Goal: Task Accomplishment & Management: Complete application form

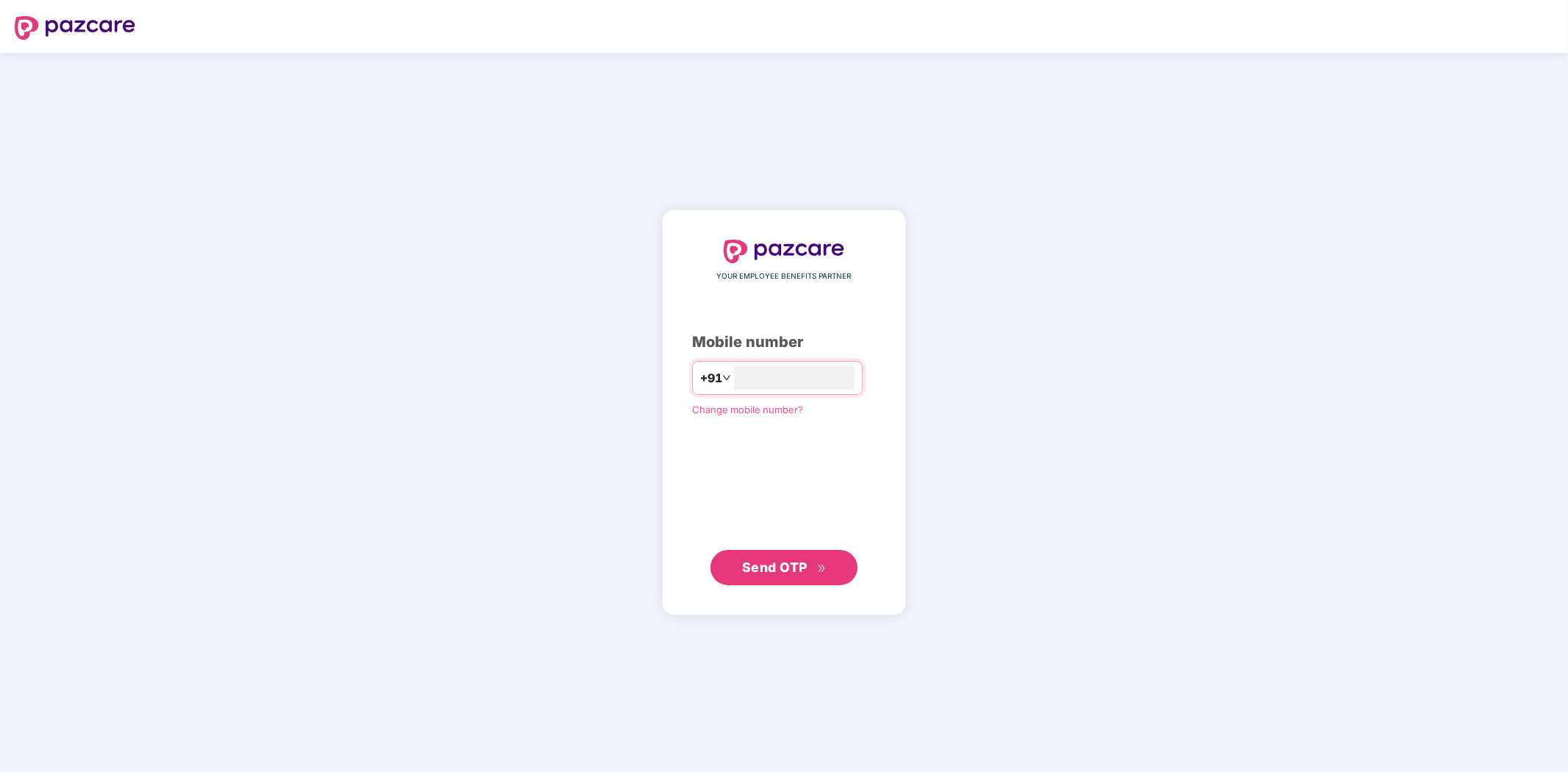
type input "**********"
click at [767, 556] on button "Send OTP" at bounding box center [784, 567] width 147 height 35
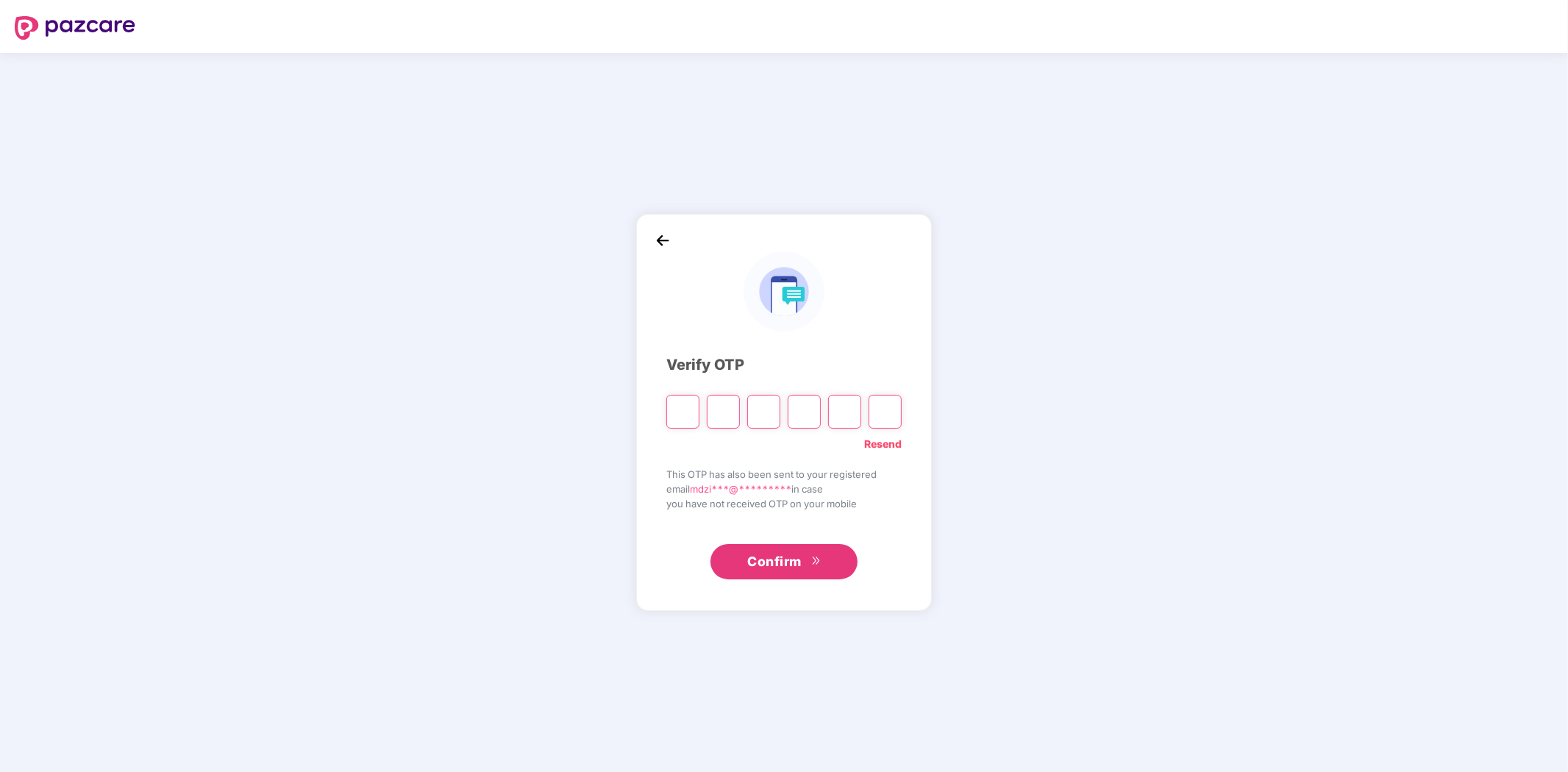
type input "*"
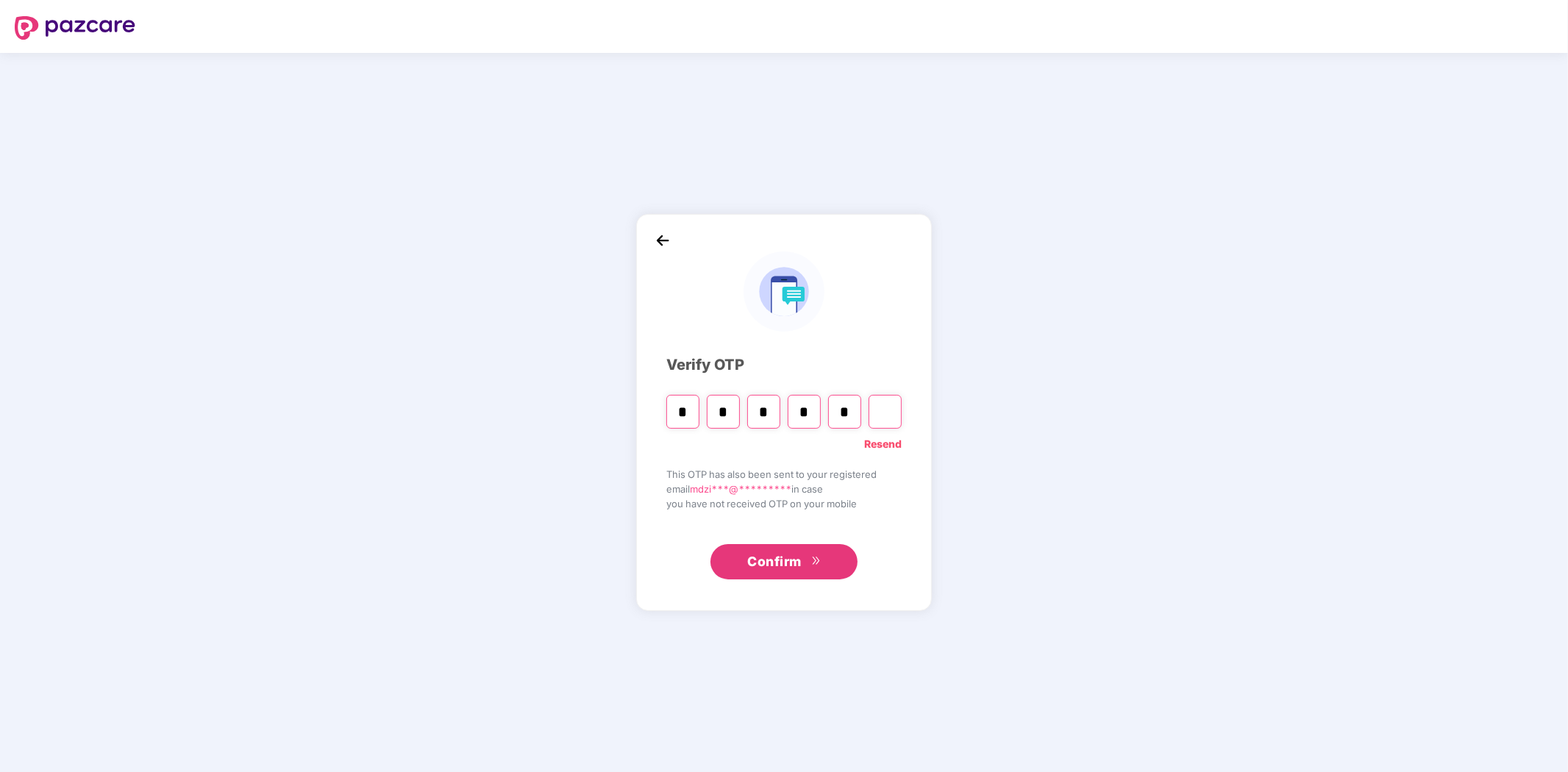
type input "*"
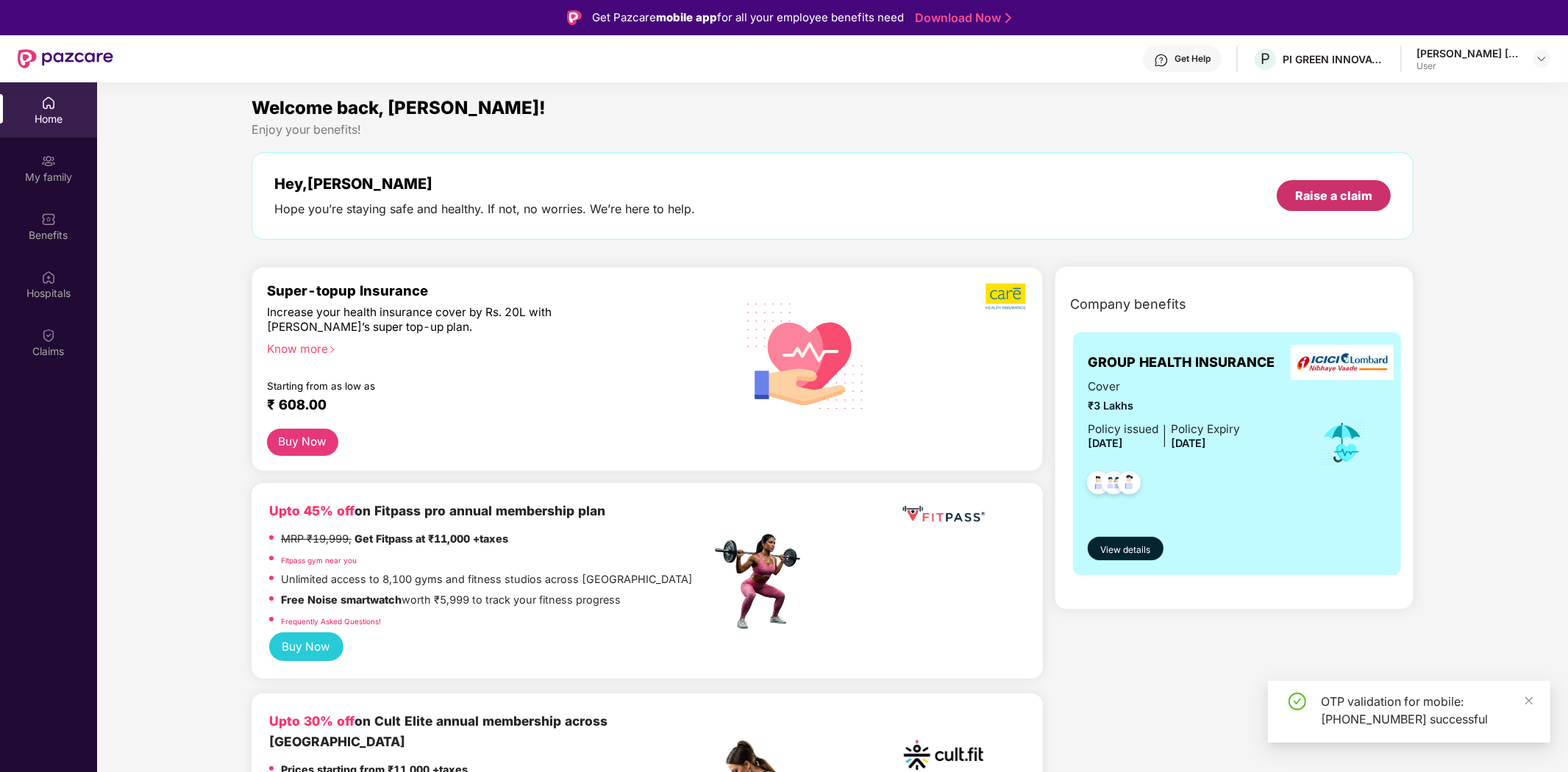
click at [1358, 197] on div "Raise a claim" at bounding box center [1334, 195] width 78 height 16
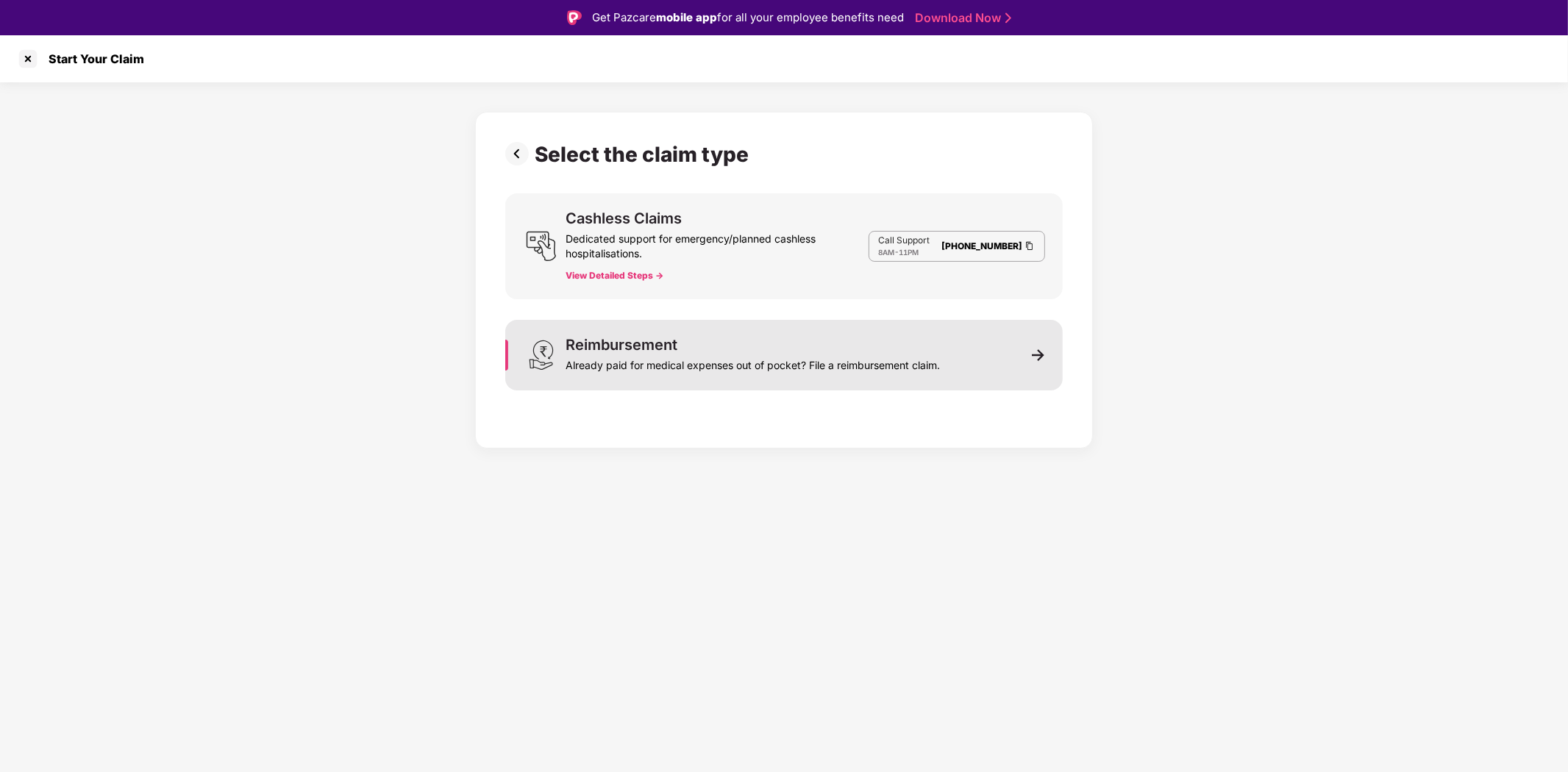
click at [1035, 359] on img at bounding box center [1039, 356] width 14 height 14
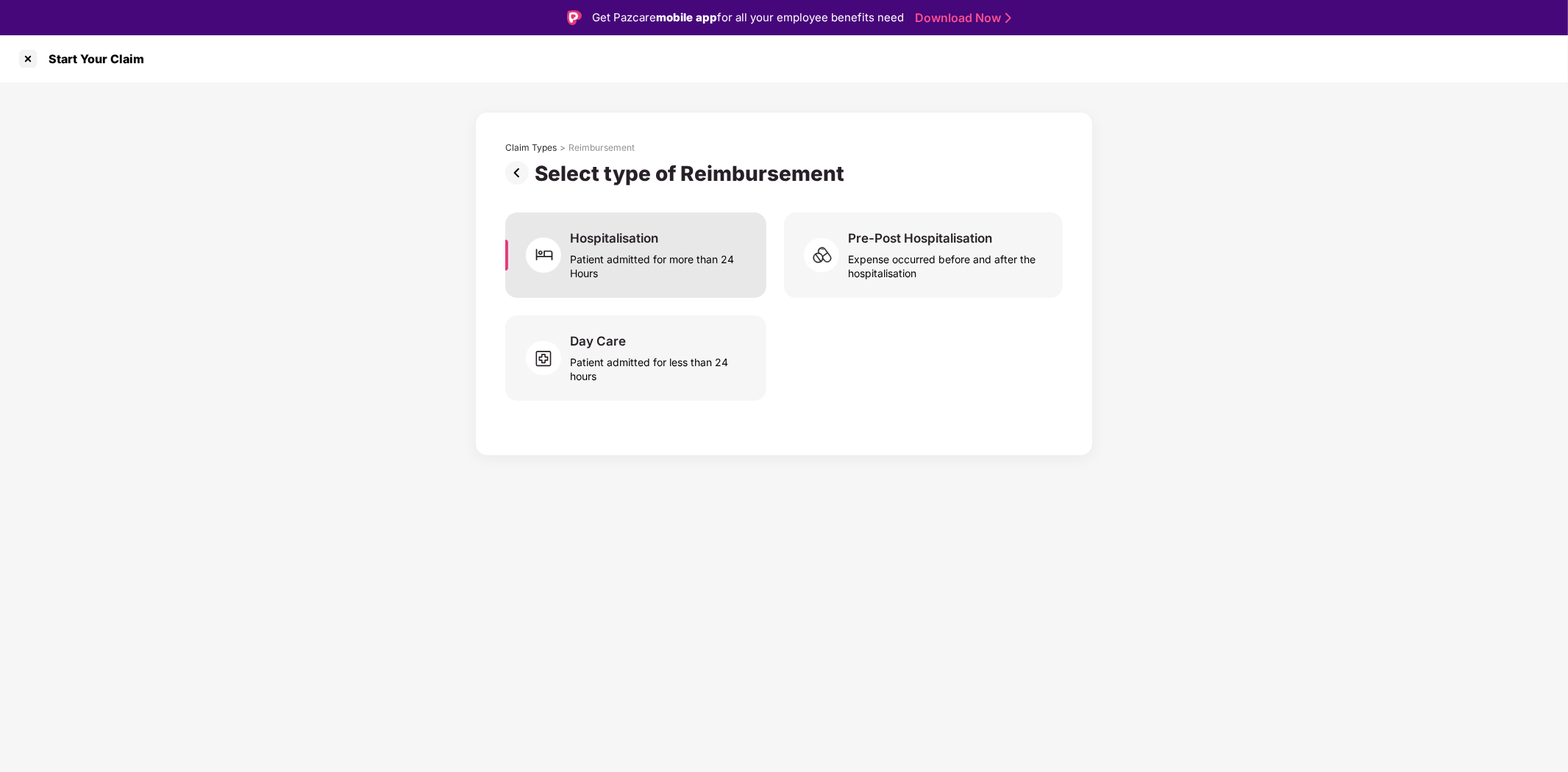
click at [626, 257] on div "Patient admitted for more than 24 Hours" at bounding box center [659, 263] width 178 height 34
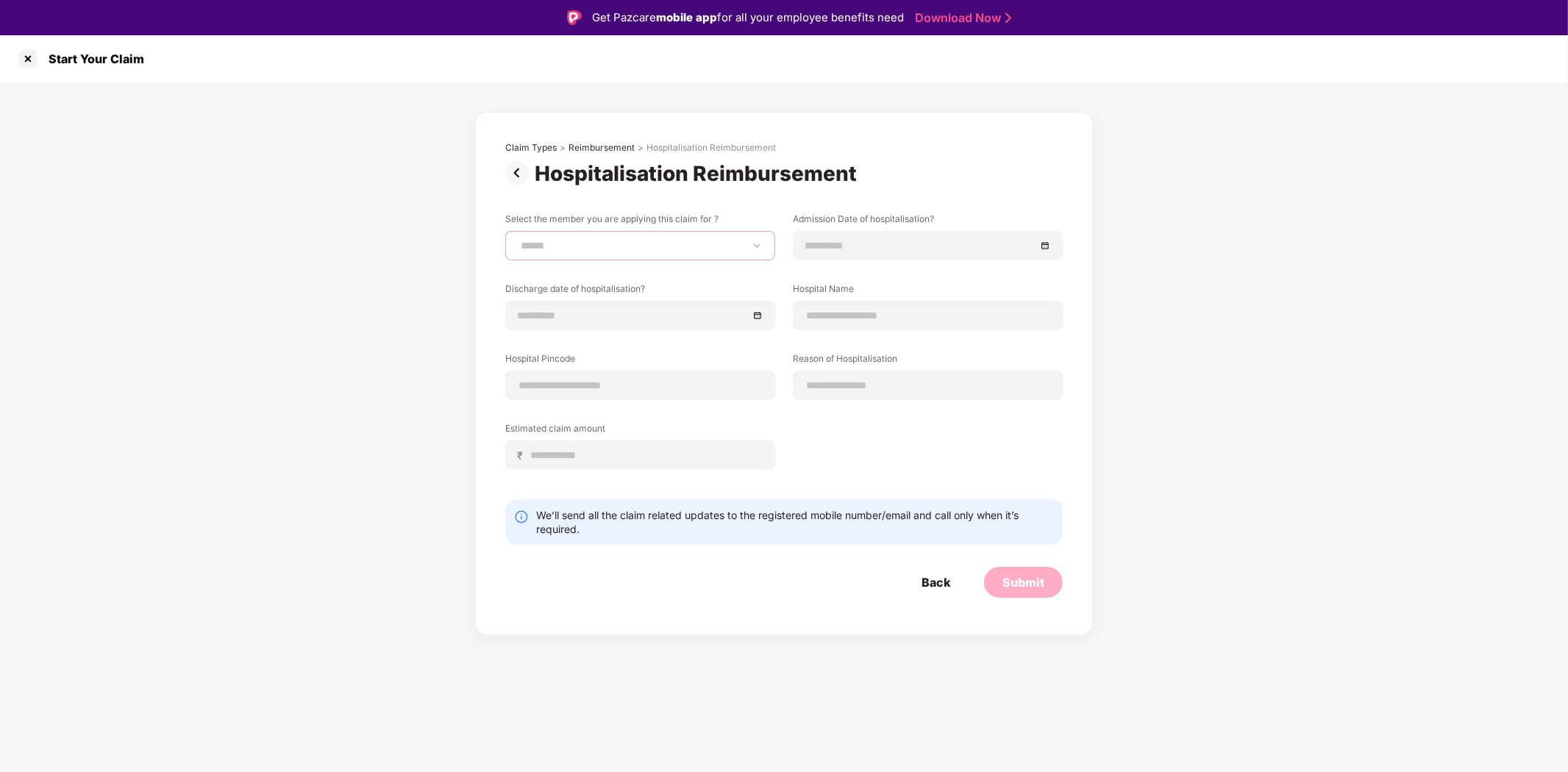
click at [752, 244] on select "**********" at bounding box center [640, 245] width 245 height 12
select select "**********"
click at [518, 240] on select "**********" at bounding box center [640, 245] width 245 height 12
click at [1003, 246] on input at bounding box center [920, 245] width 230 height 16
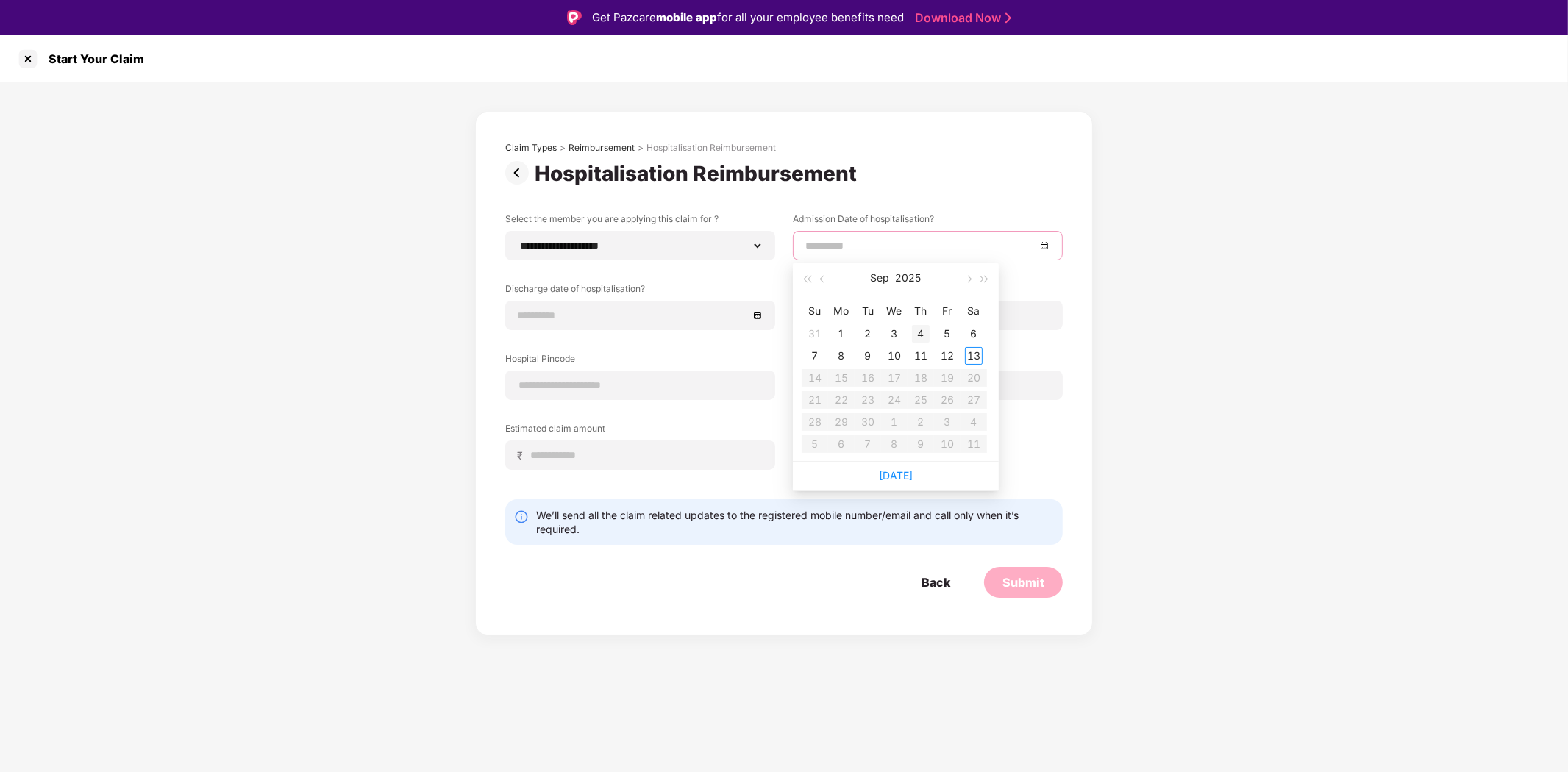
type input "**********"
click at [921, 331] on div "4" at bounding box center [920, 334] width 17 height 17
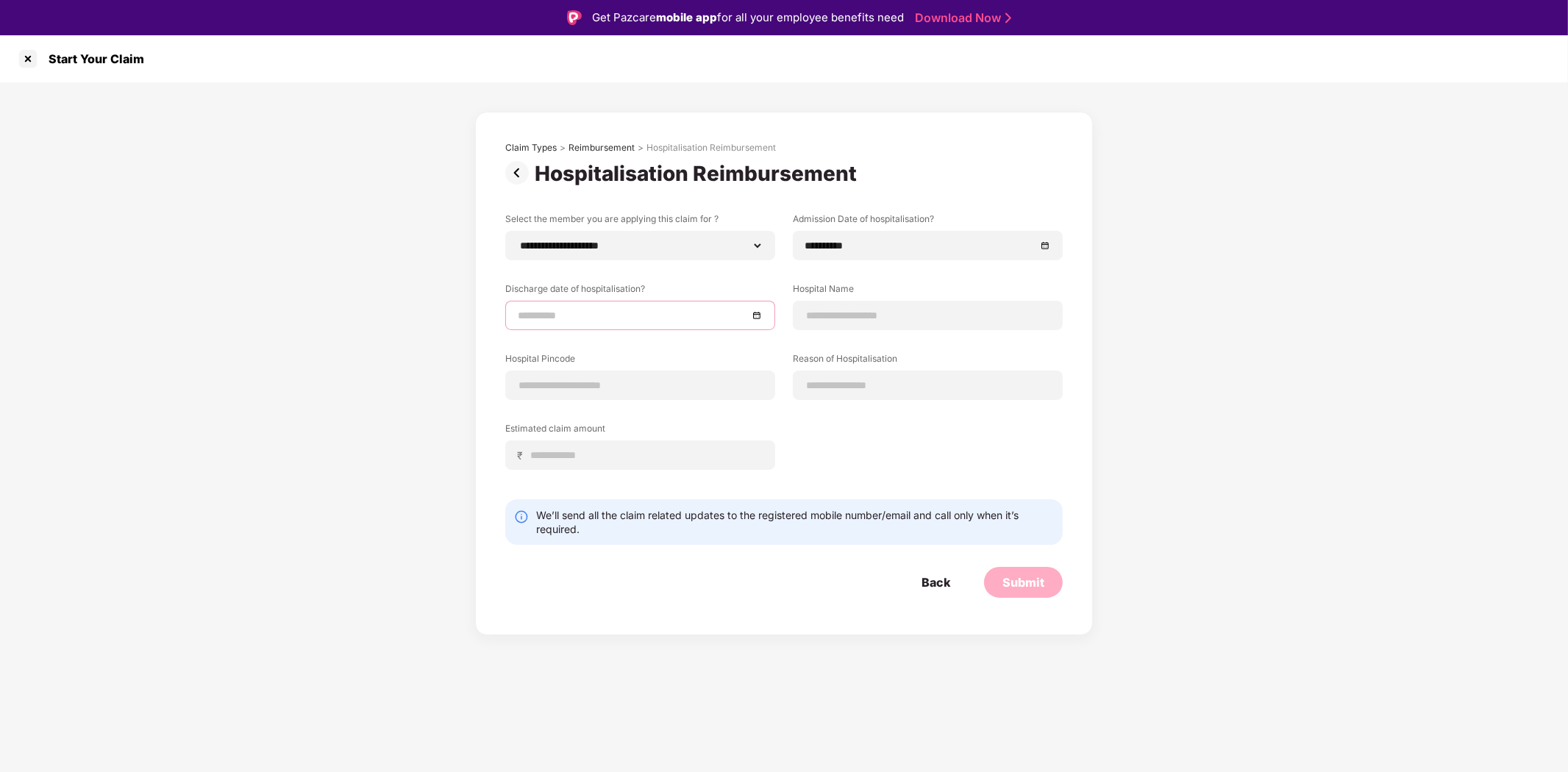
click at [657, 315] on input at bounding box center [632, 315] width 230 height 16
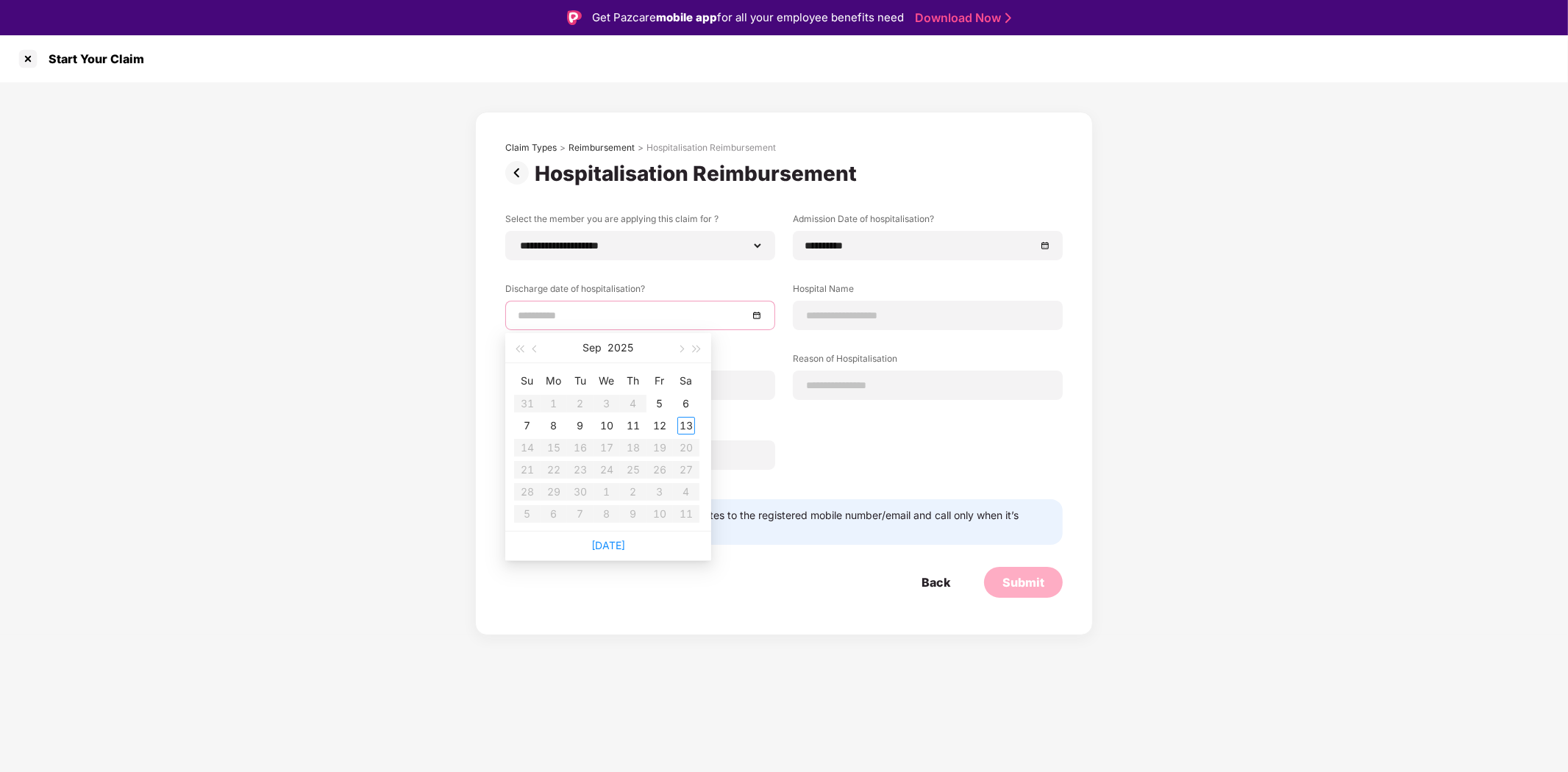
type input "**********"
click at [556, 423] on div "8" at bounding box center [554, 426] width 17 height 17
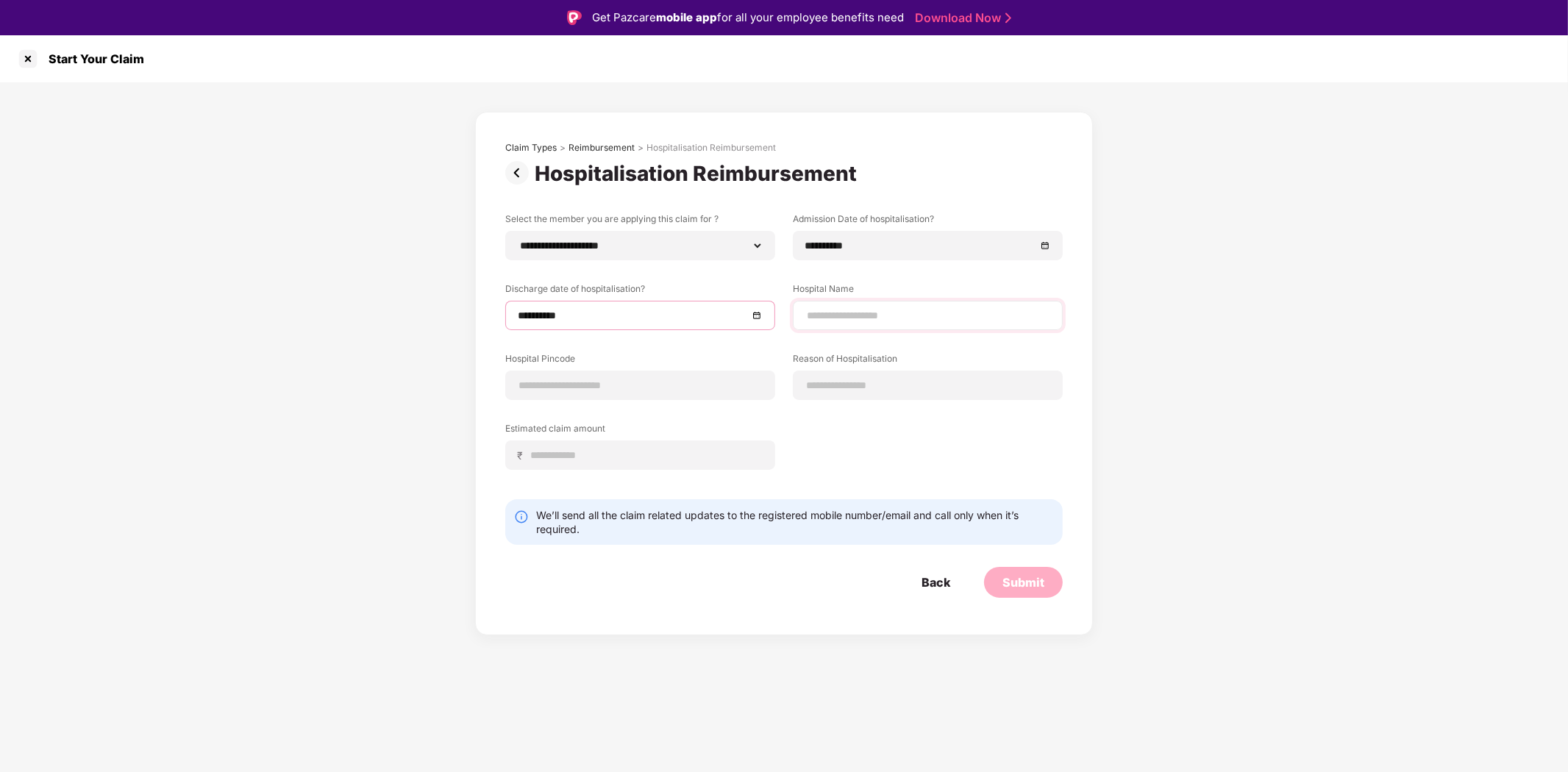
click at [899, 306] on div at bounding box center [928, 315] width 270 height 29
click at [883, 315] on input at bounding box center [928, 316] width 245 height 16
type input "**********"
click at [607, 382] on input at bounding box center [640, 386] width 245 height 16
type input "******"
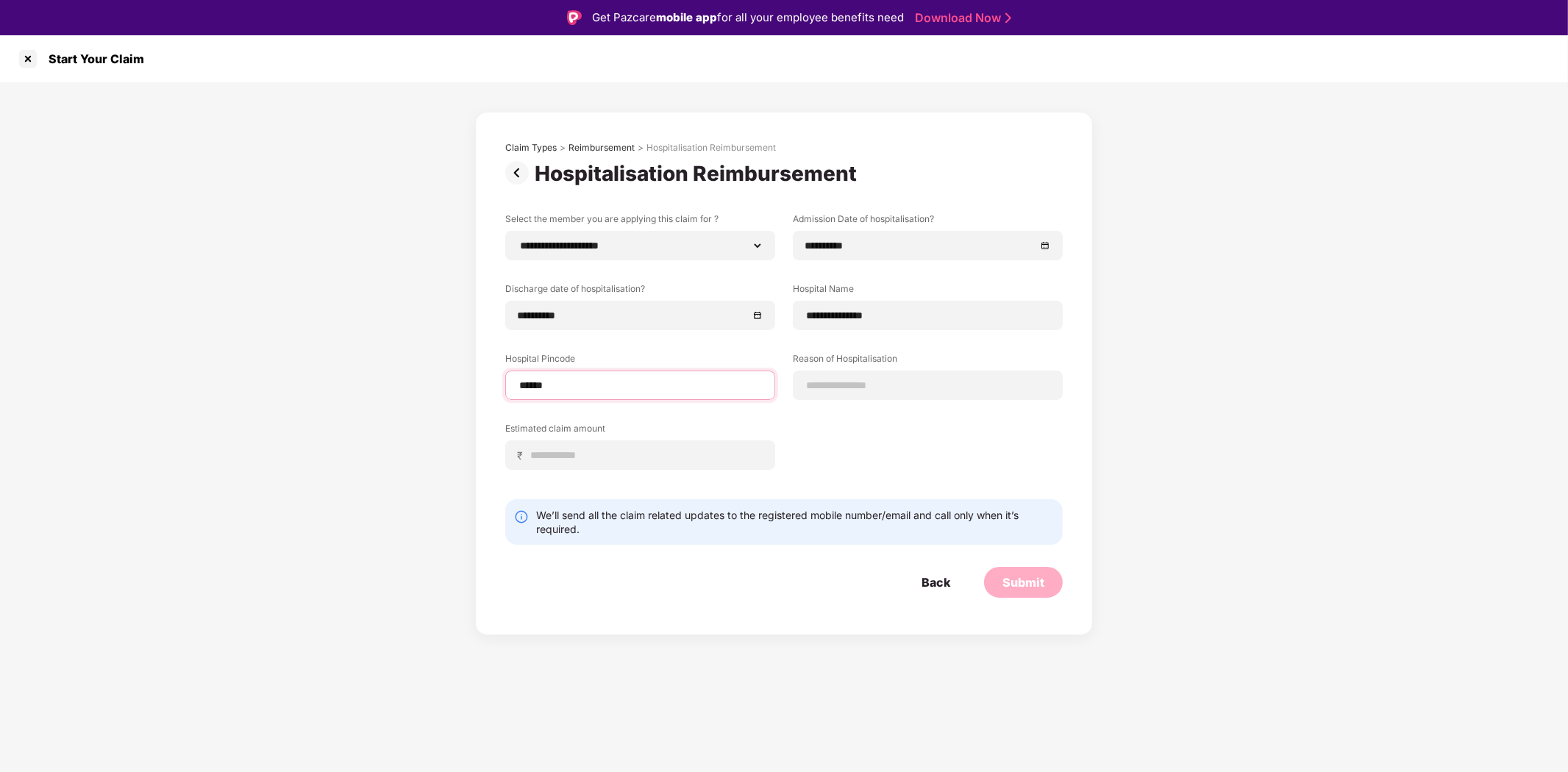
select select "****"
select select "**********"
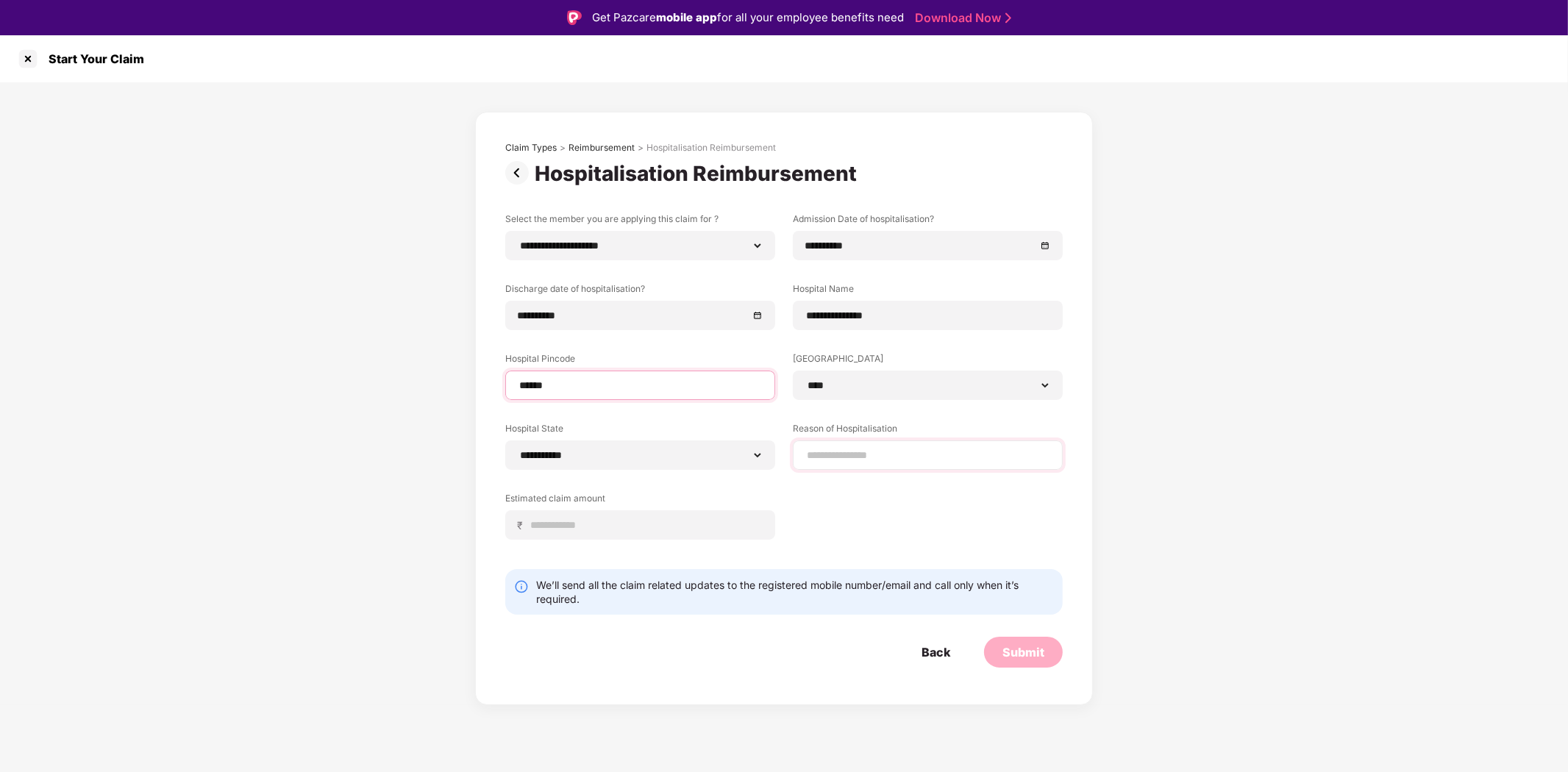
type input "******"
click at [902, 452] on input at bounding box center [928, 456] width 245 height 16
type input "**********"
click at [615, 526] on input at bounding box center [646, 526] width 233 height 16
type input "*****"
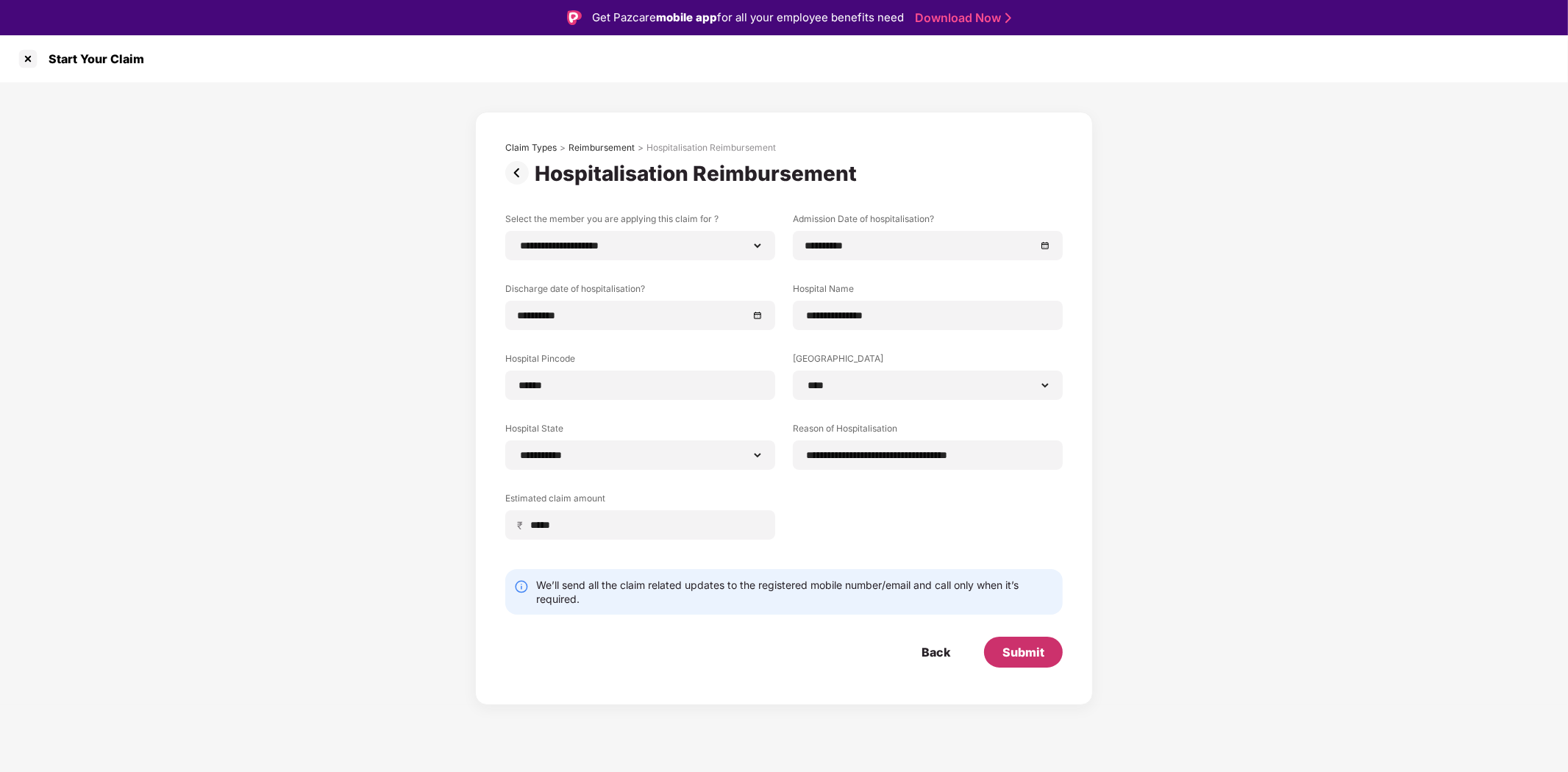
click at [1022, 647] on div "Submit" at bounding box center [1023, 652] width 42 height 16
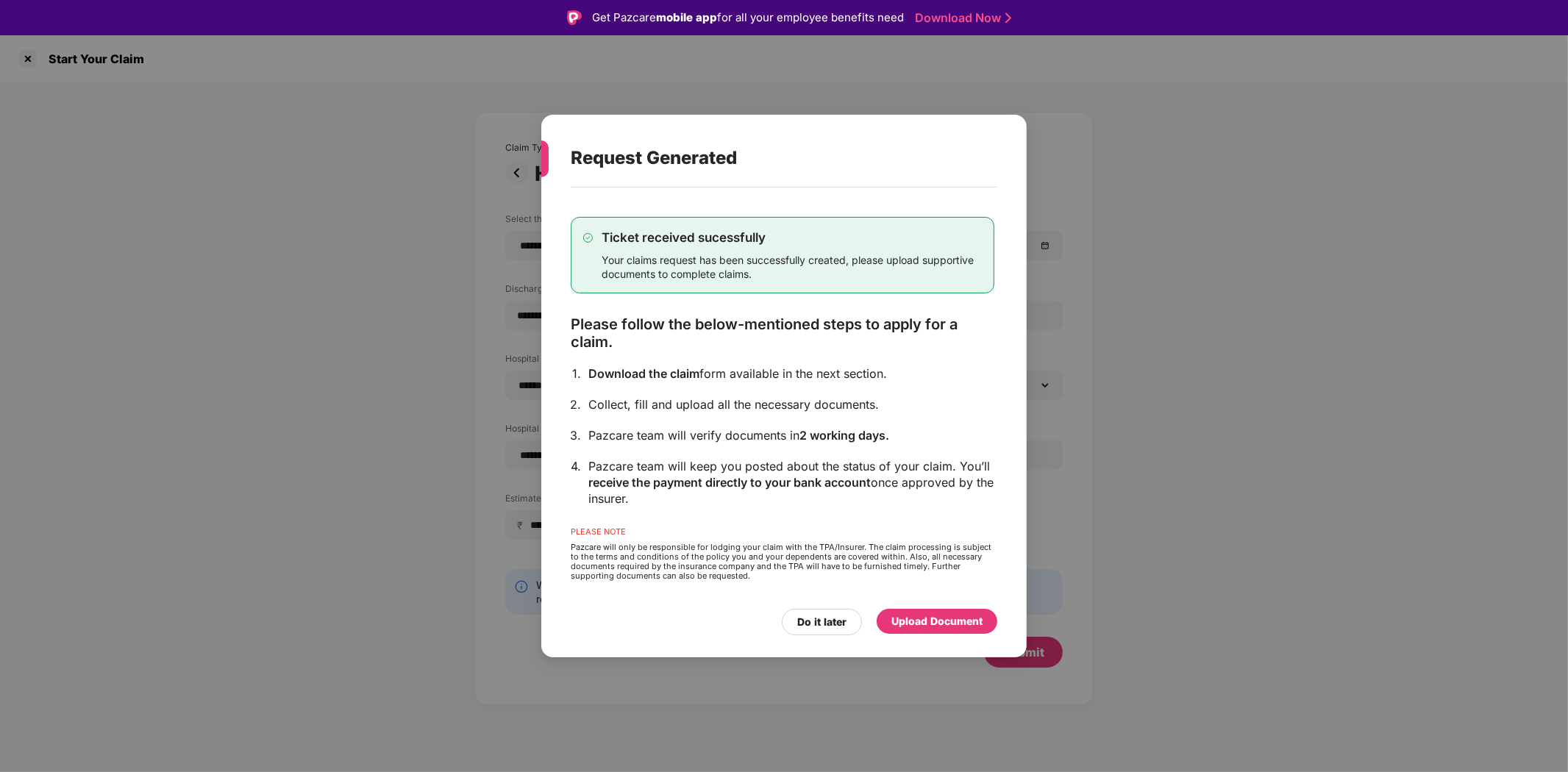
click at [927, 616] on div "Upload Document" at bounding box center [937, 622] width 91 height 16
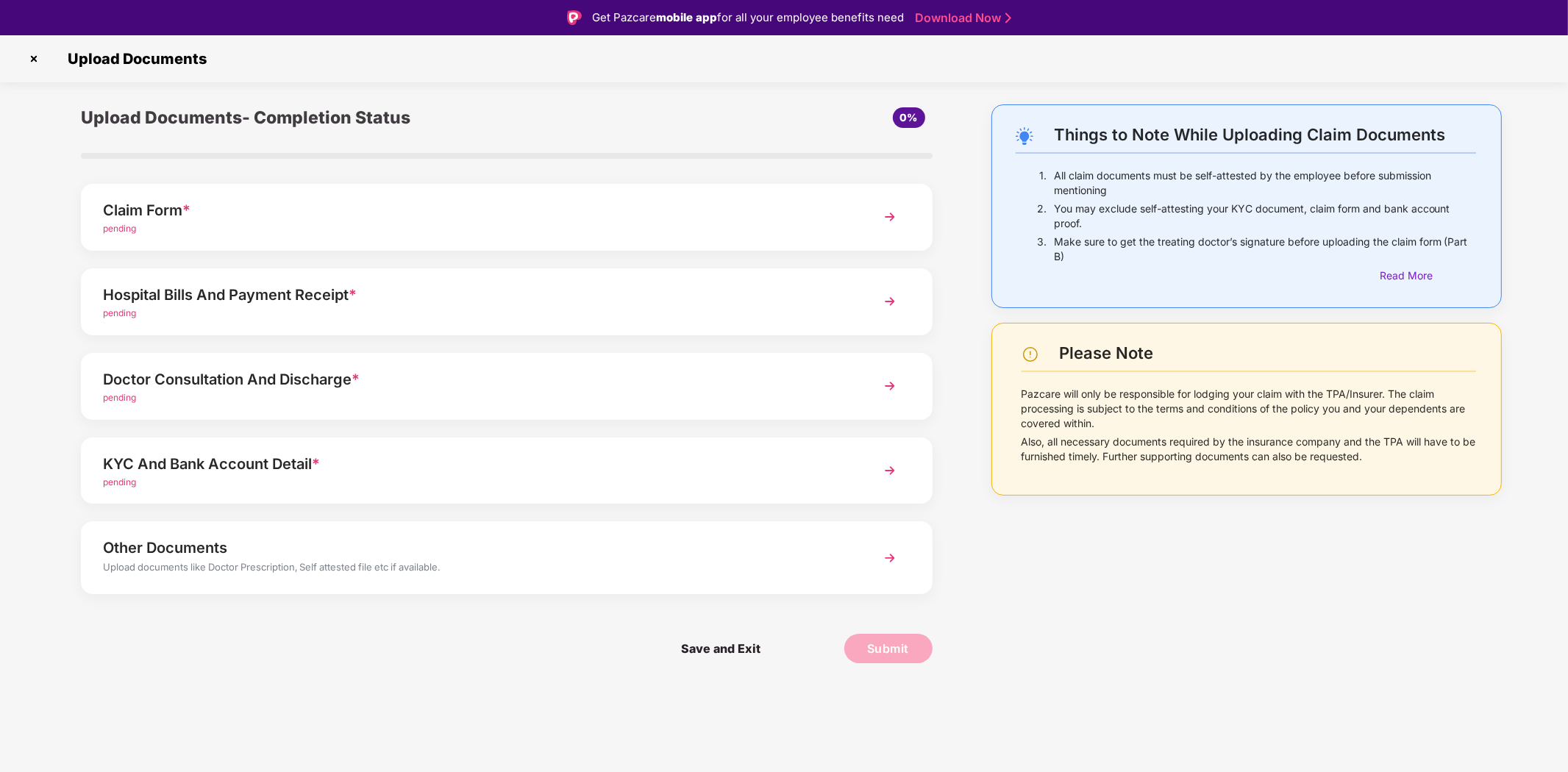
click at [601, 229] on div "pending" at bounding box center [472, 229] width 740 height 14
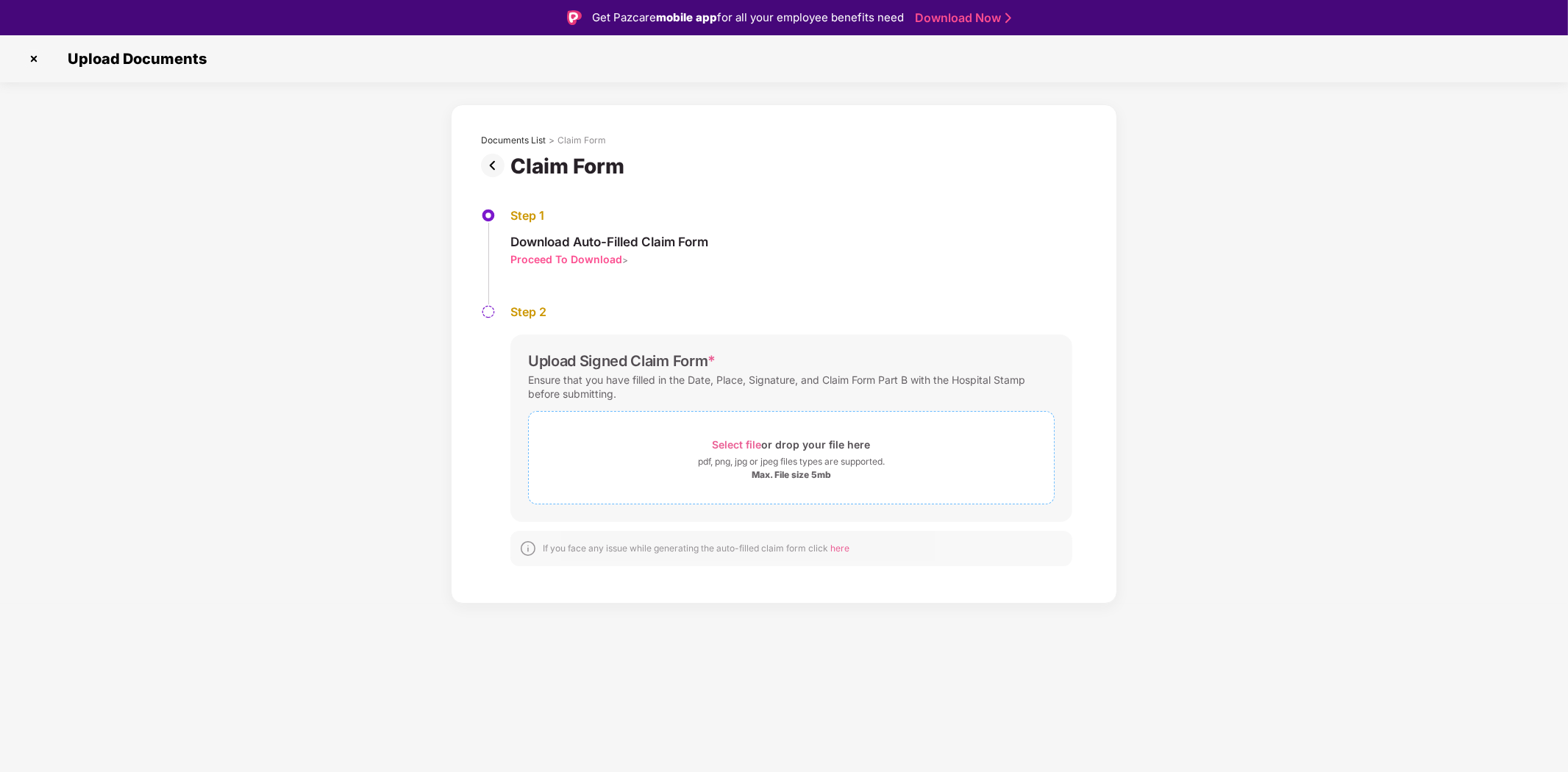
click at [825, 462] on div "pdf, png, jpg or jpeg files types are supported." at bounding box center [791, 462] width 187 height 15
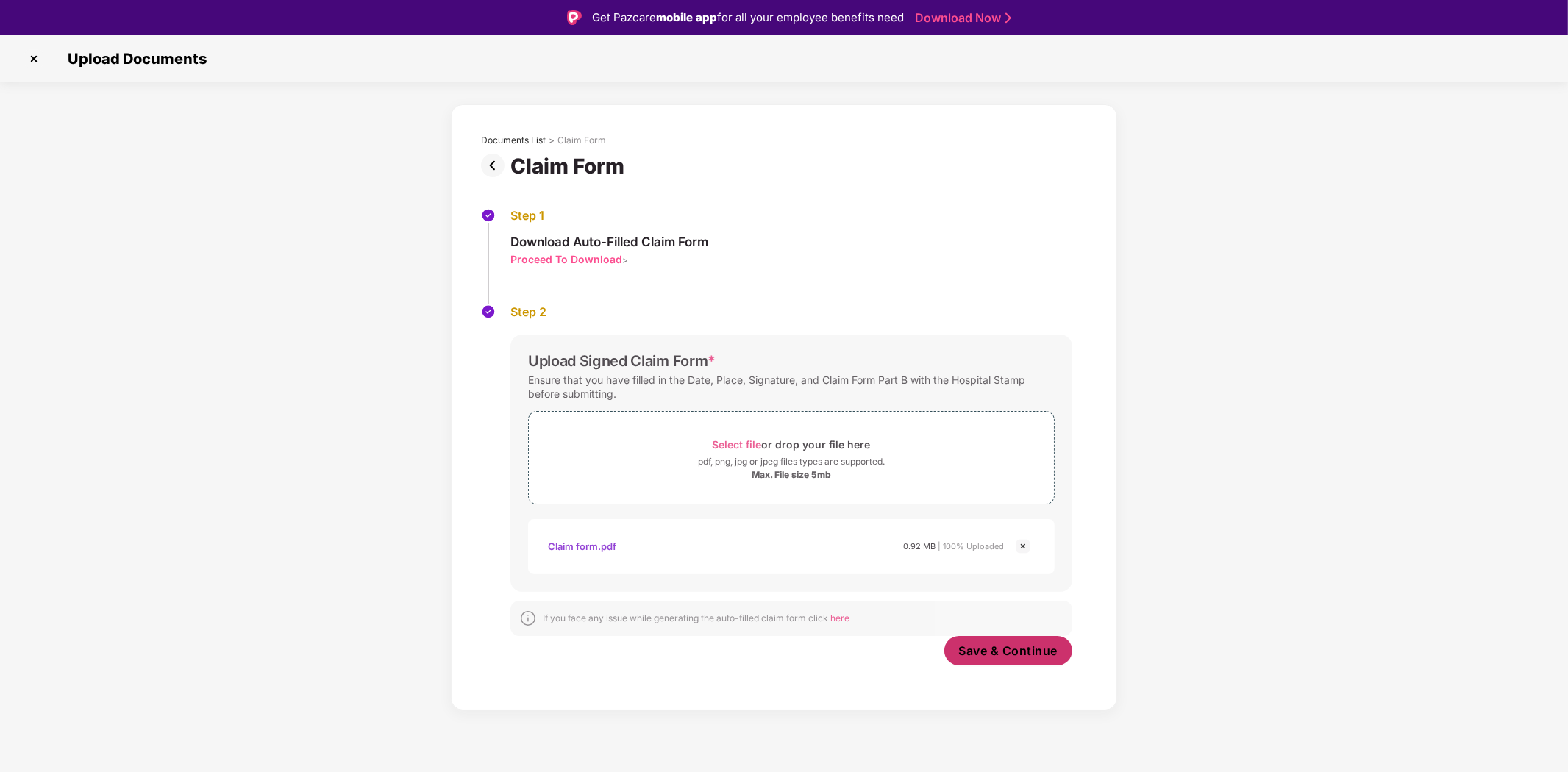
click at [999, 650] on span "Save & Continue" at bounding box center [1008, 651] width 99 height 16
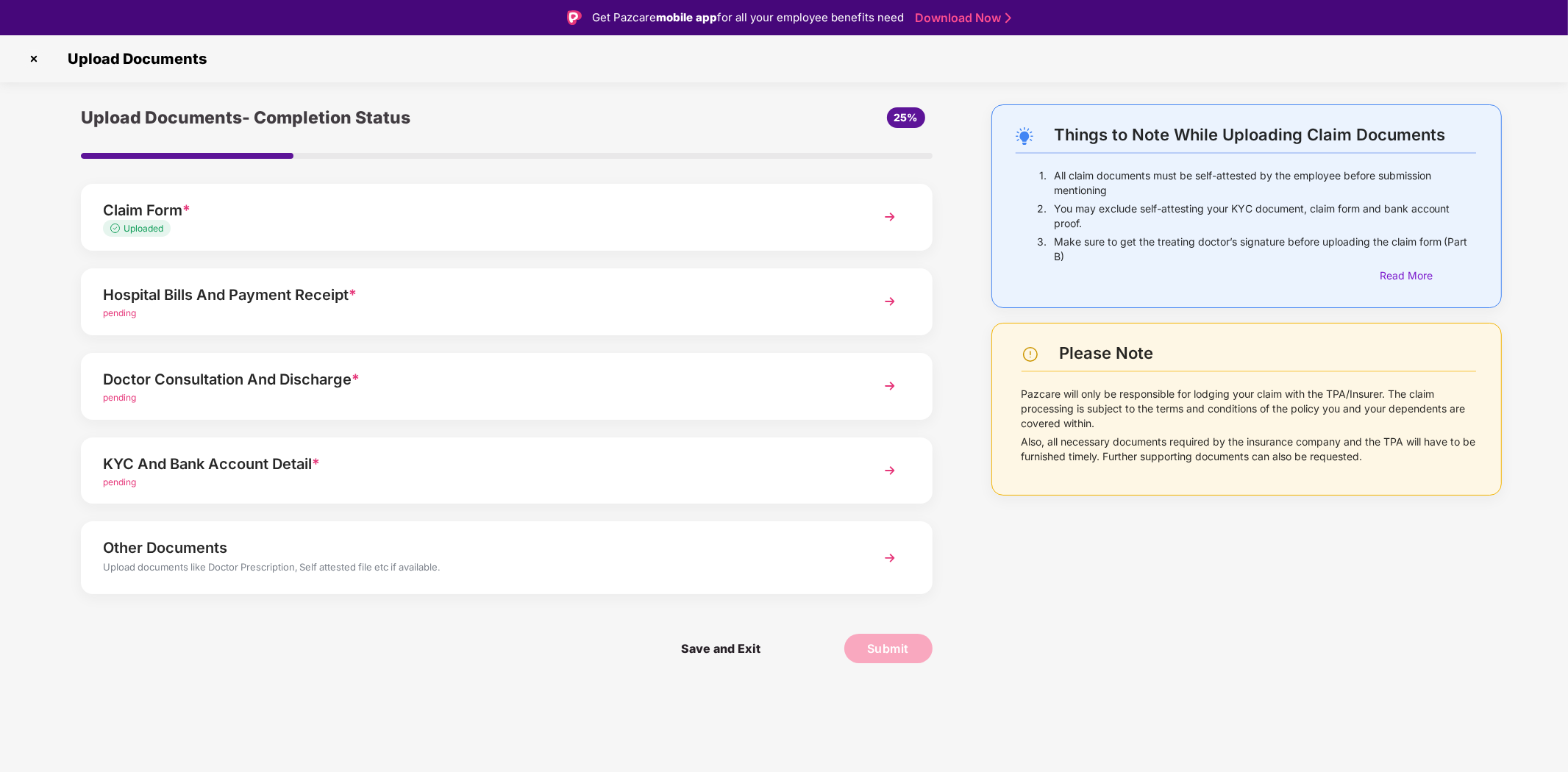
click at [884, 297] on img at bounding box center [889, 301] width 26 height 26
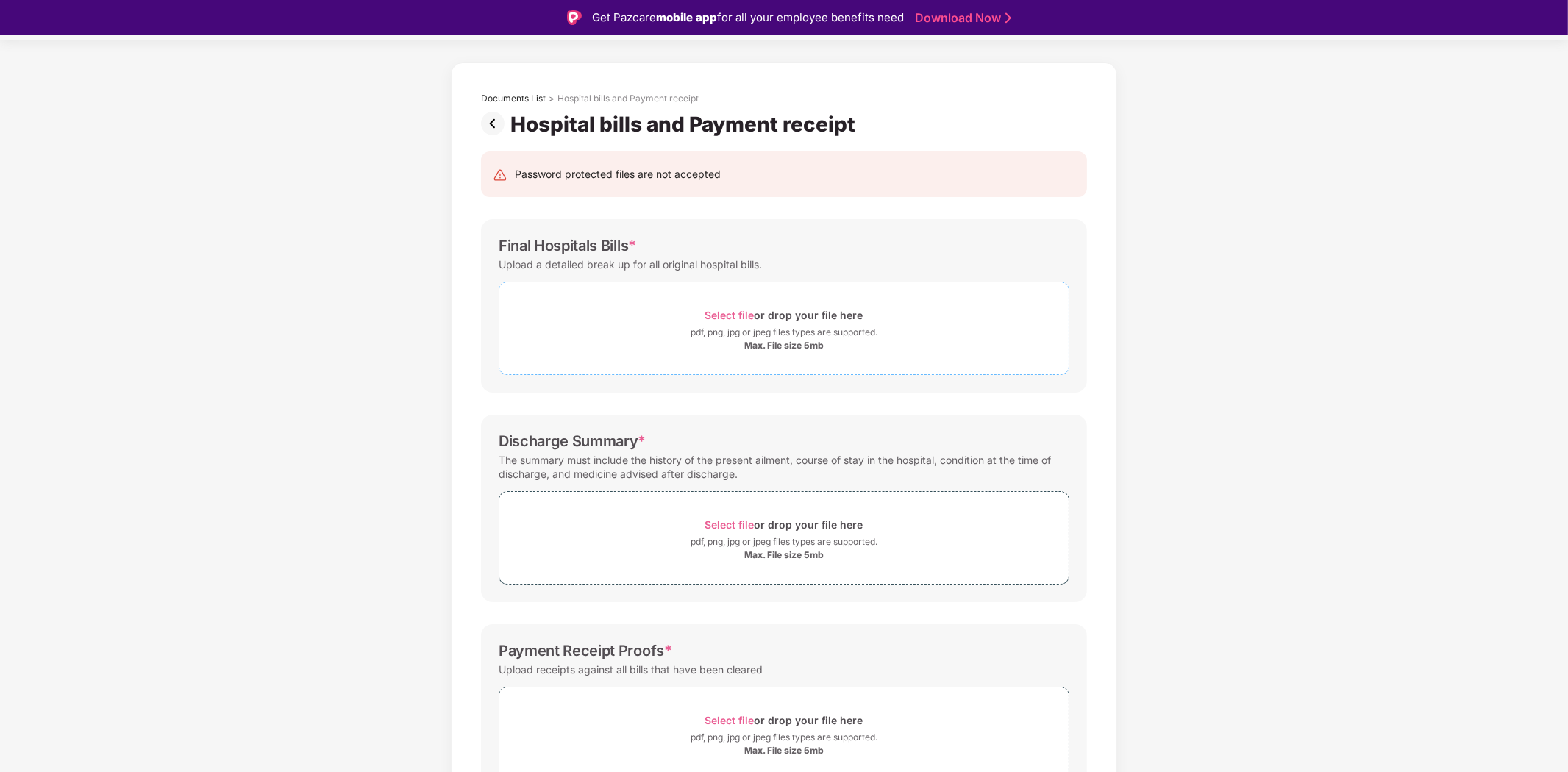
scroll to position [81, 0]
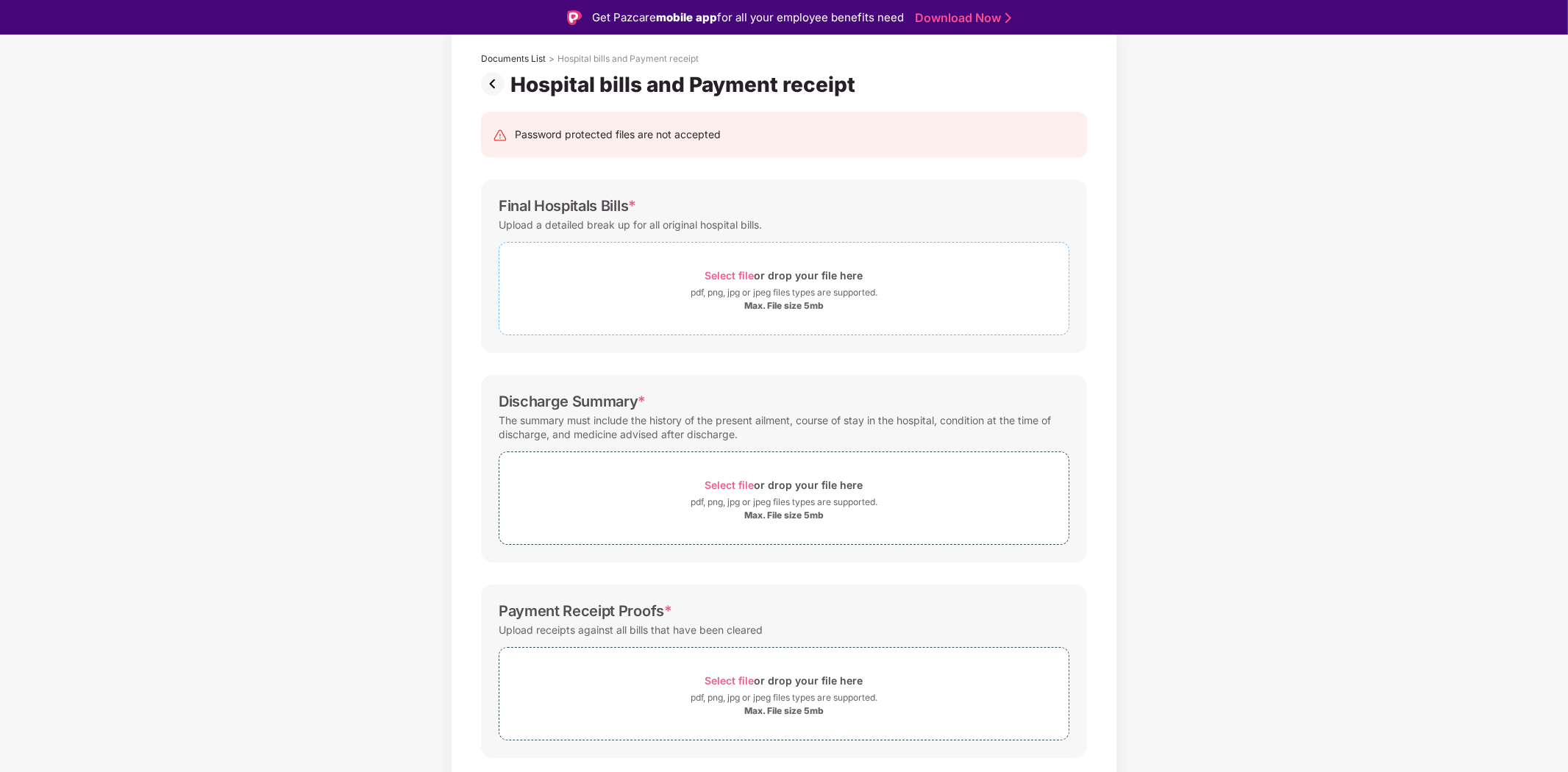
click at [762, 288] on div "pdf, png, jpg or jpeg files types are supported." at bounding box center [784, 292] width 187 height 15
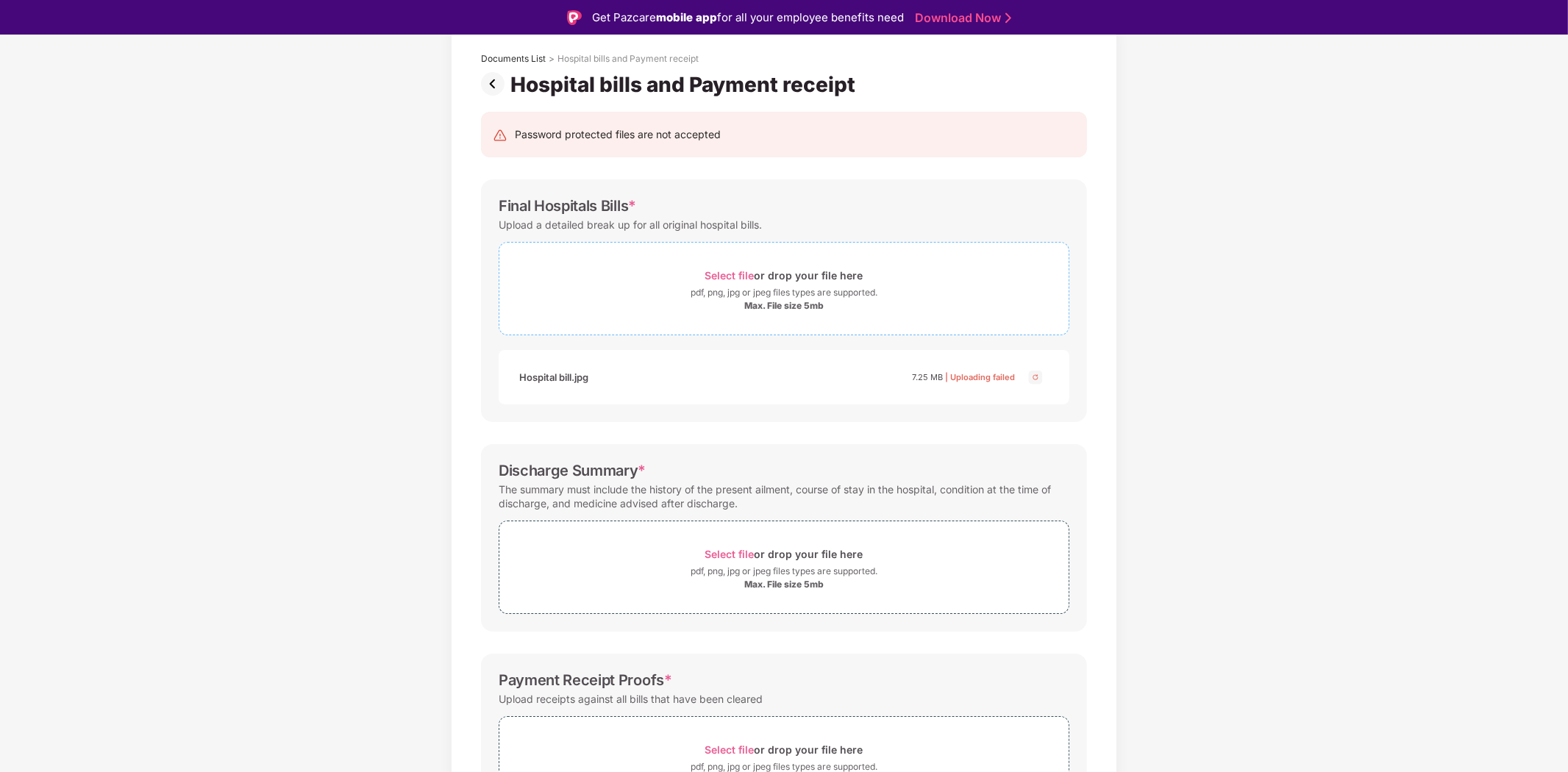
click at [868, 302] on div "Max. File size 5mb" at bounding box center [784, 306] width 569 height 12
click at [816, 280] on div "Select file or drop your file here" at bounding box center [784, 275] width 158 height 19
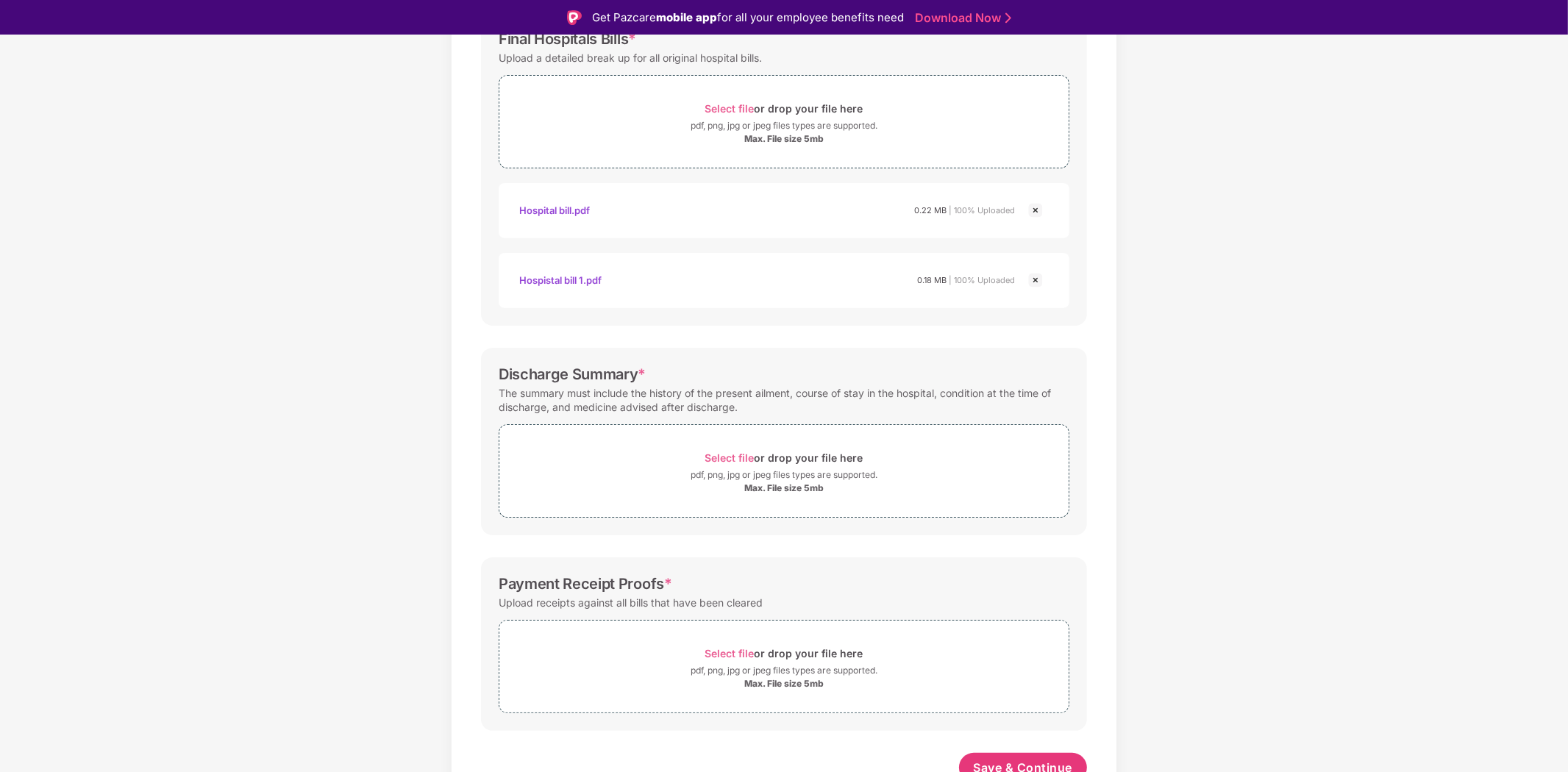
scroll to position [261, 0]
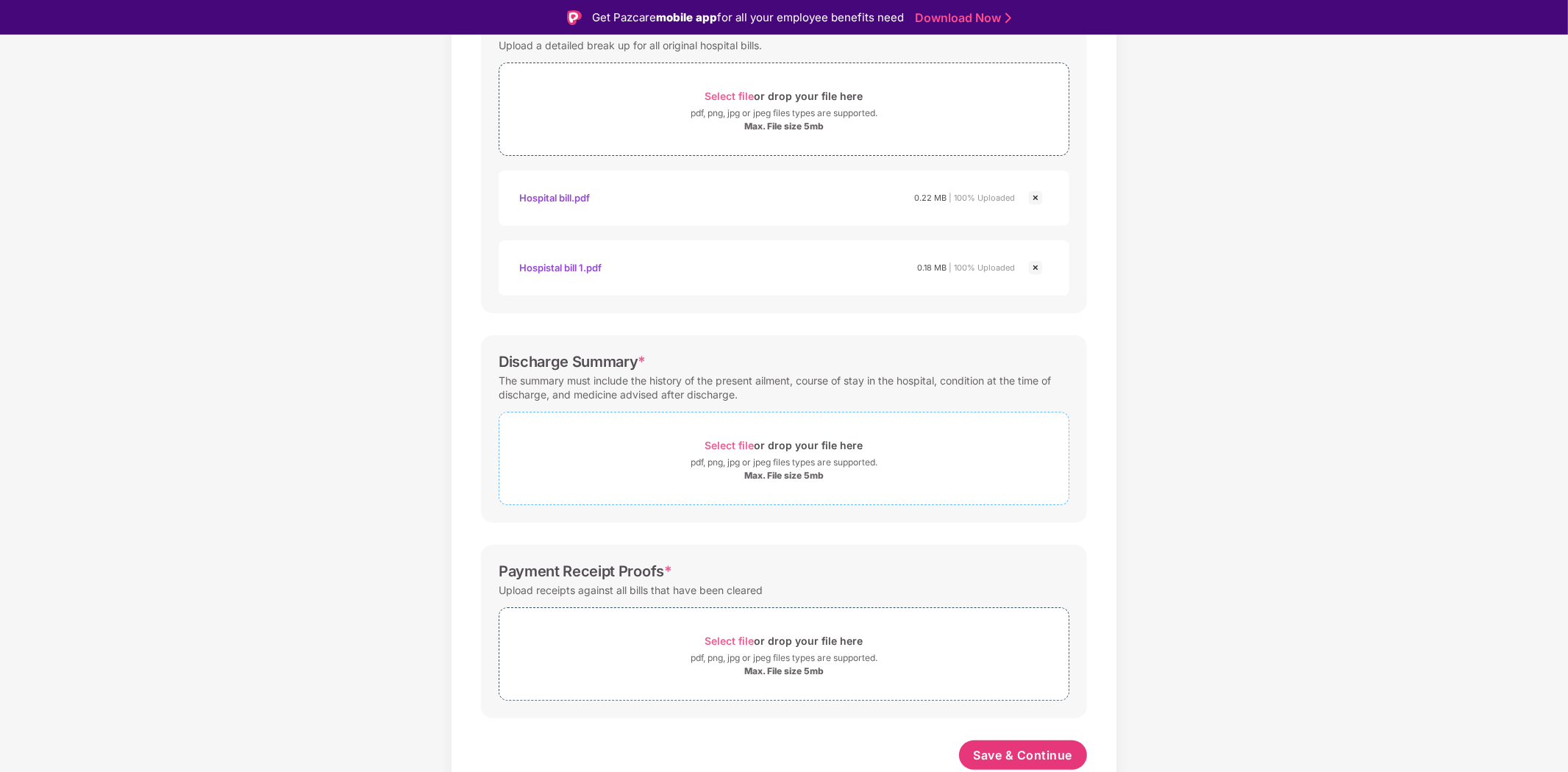
click at [775, 457] on div "pdf, png, jpg or jpeg files types are supported." at bounding box center [784, 462] width 187 height 15
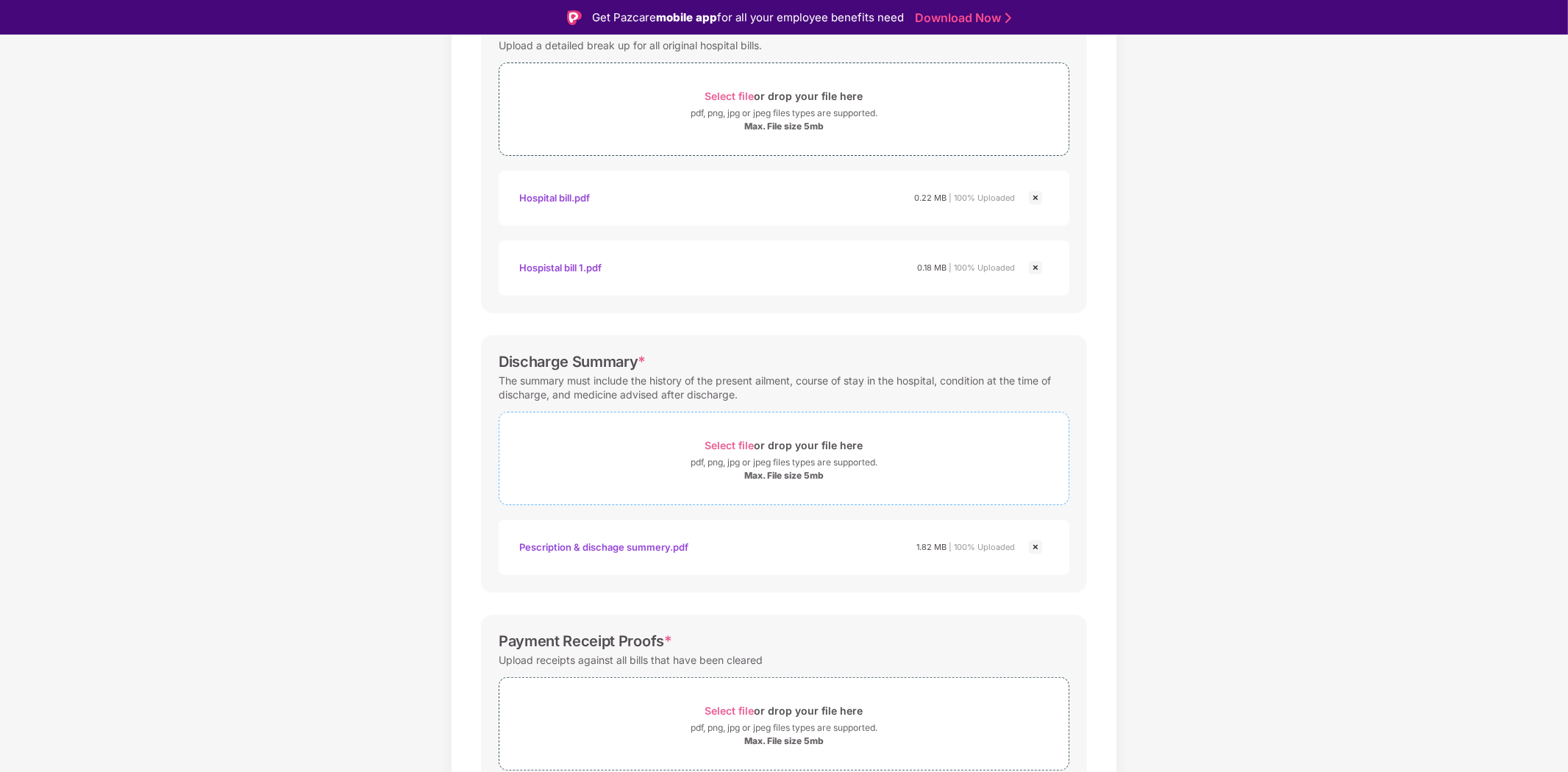
click at [799, 452] on div "Select file or drop your file here" at bounding box center [784, 445] width 158 height 19
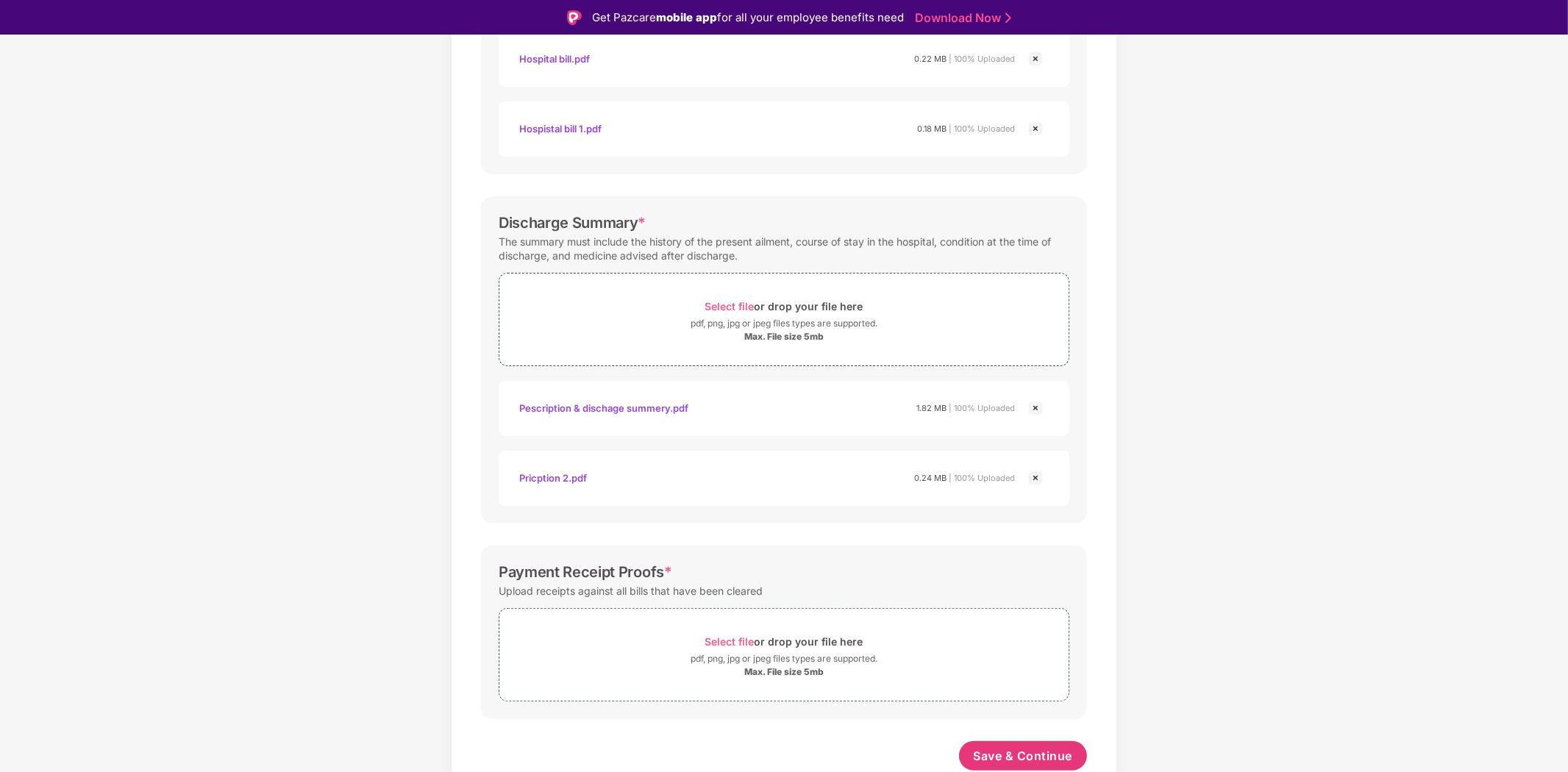
scroll to position [401, 0]
click at [780, 641] on div "Select file or drop your file here" at bounding box center [784, 641] width 158 height 19
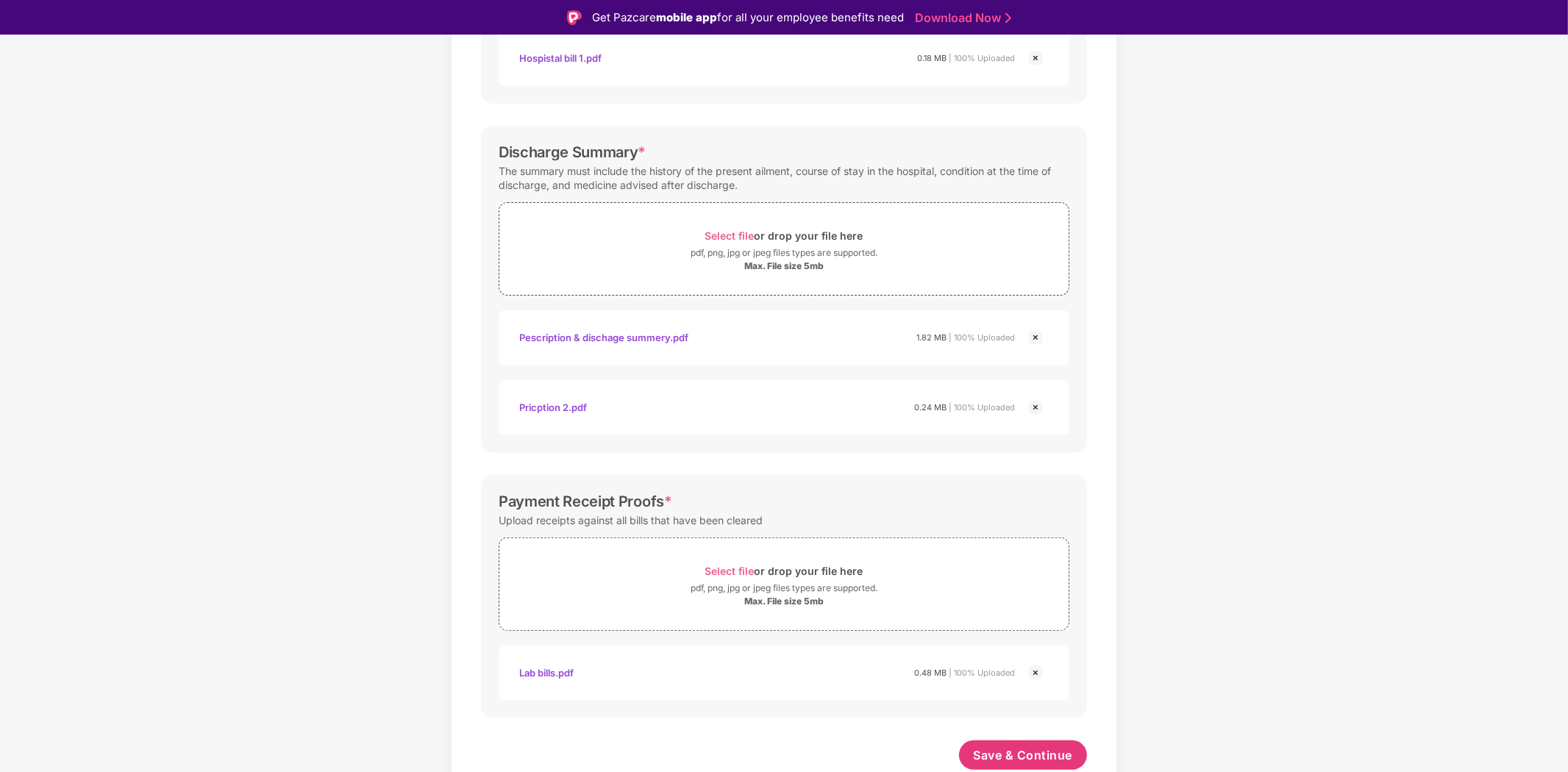
scroll to position [470, 0]
click at [823, 578] on div "Select file or drop your file here" at bounding box center [784, 571] width 158 height 19
click at [758, 572] on div "Select file or drop your file here" at bounding box center [784, 565] width 158 height 19
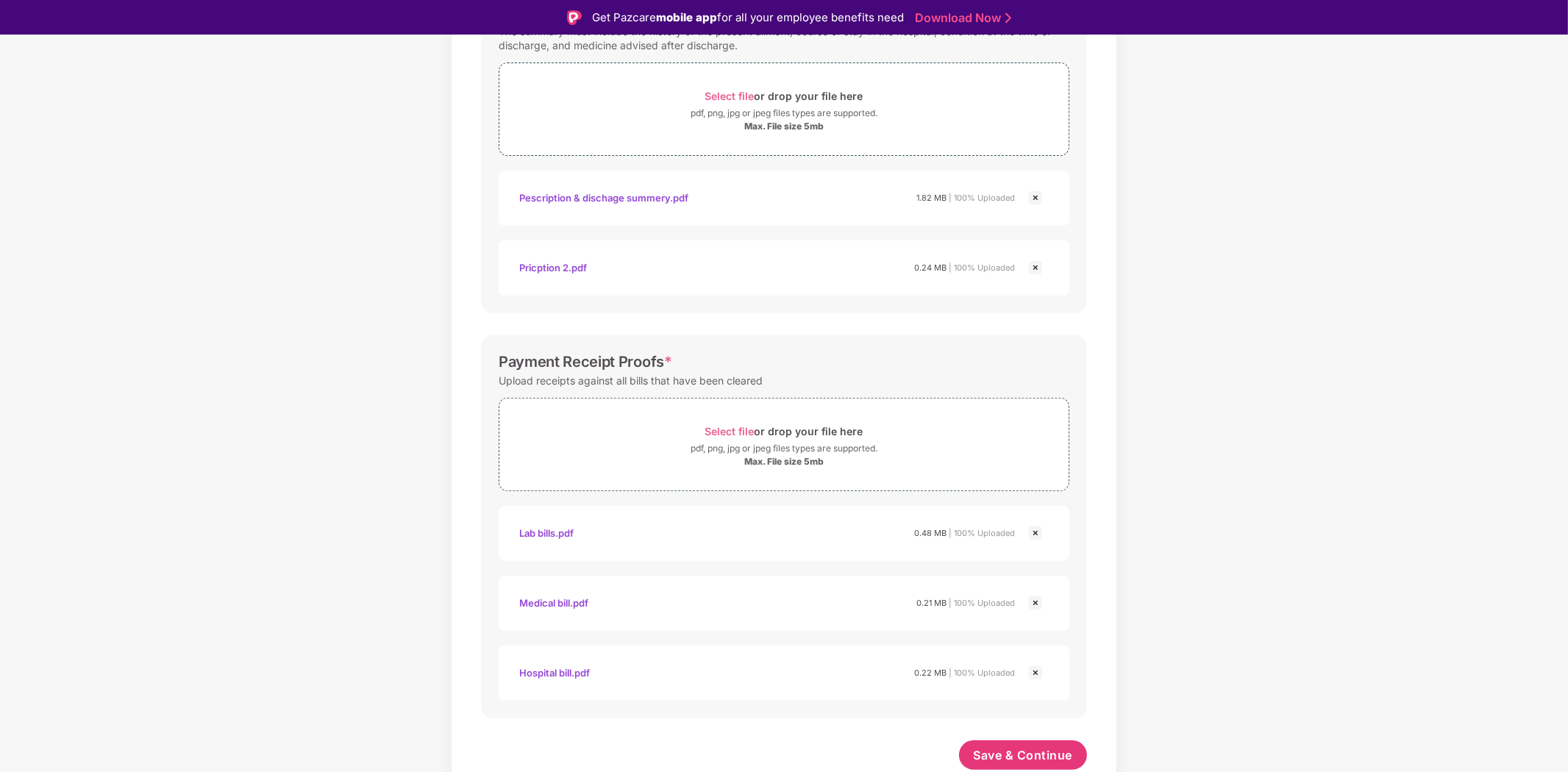
scroll to position [611, 0]
click at [759, 416] on span "Select file or drop your file here pdf, png, jpg or jpeg files types are suppor…" at bounding box center [784, 444] width 569 height 70
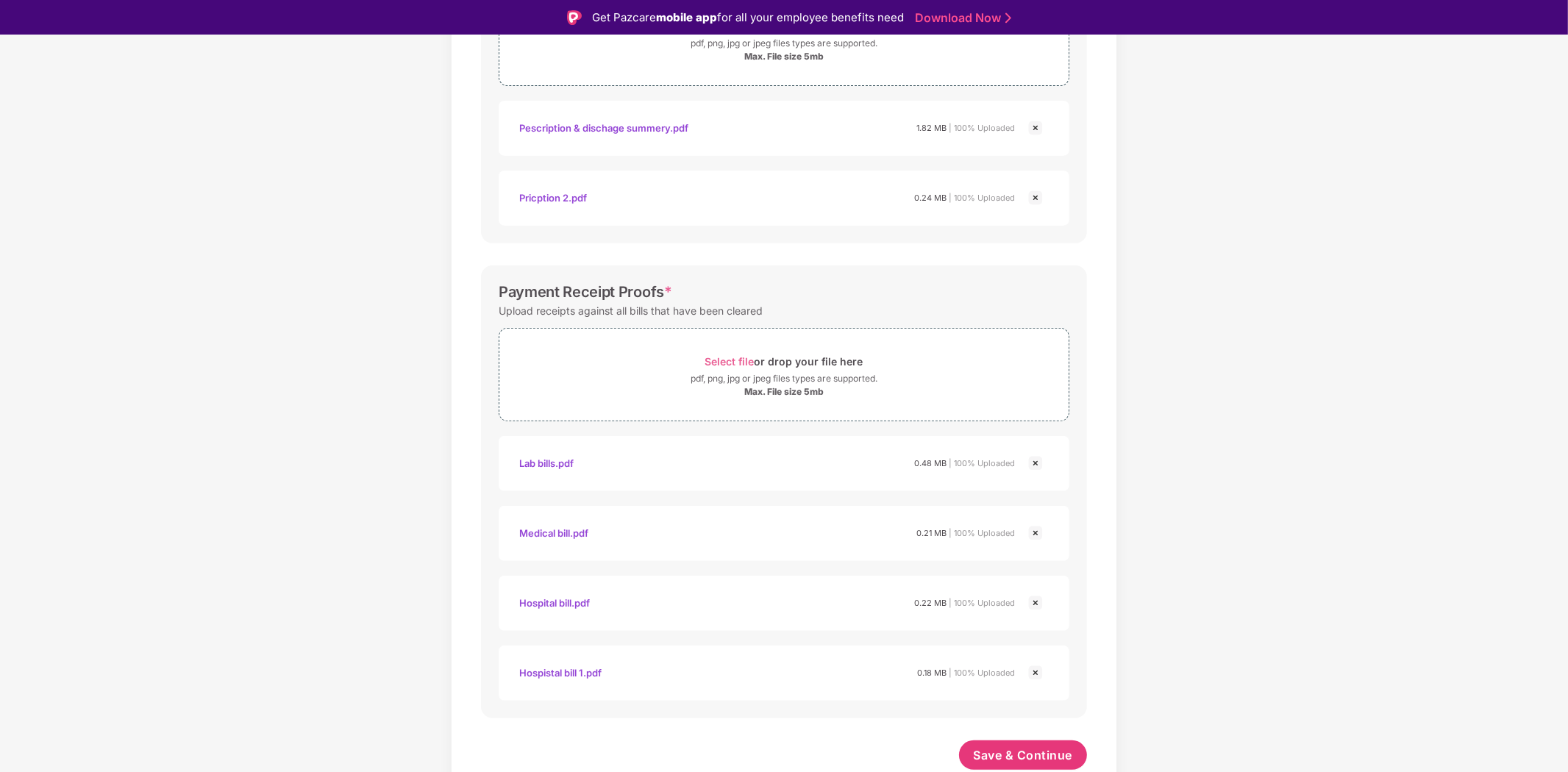
scroll to position [35, 0]
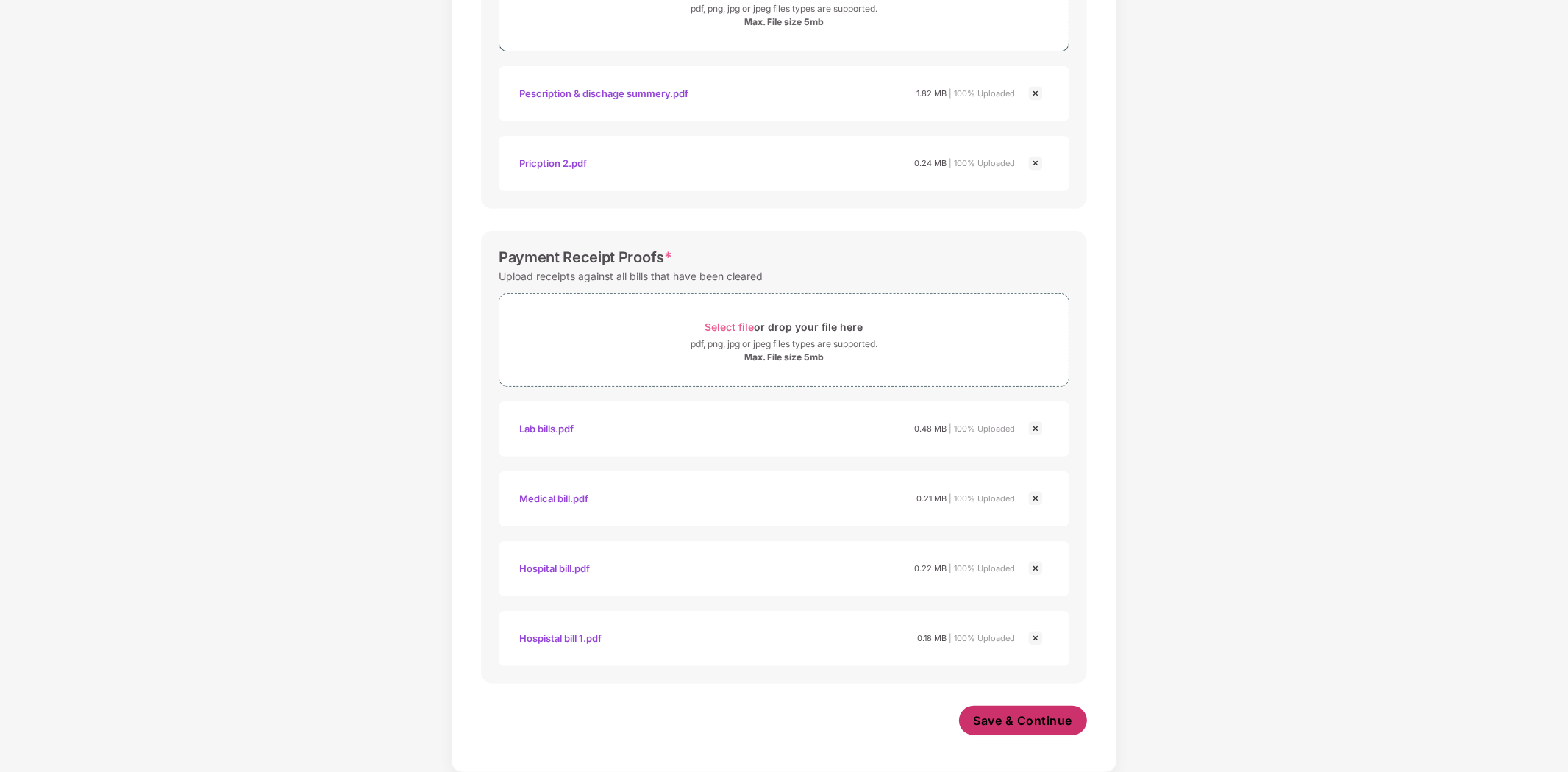
click at [994, 714] on span "Save & Continue" at bounding box center [1023, 721] width 99 height 16
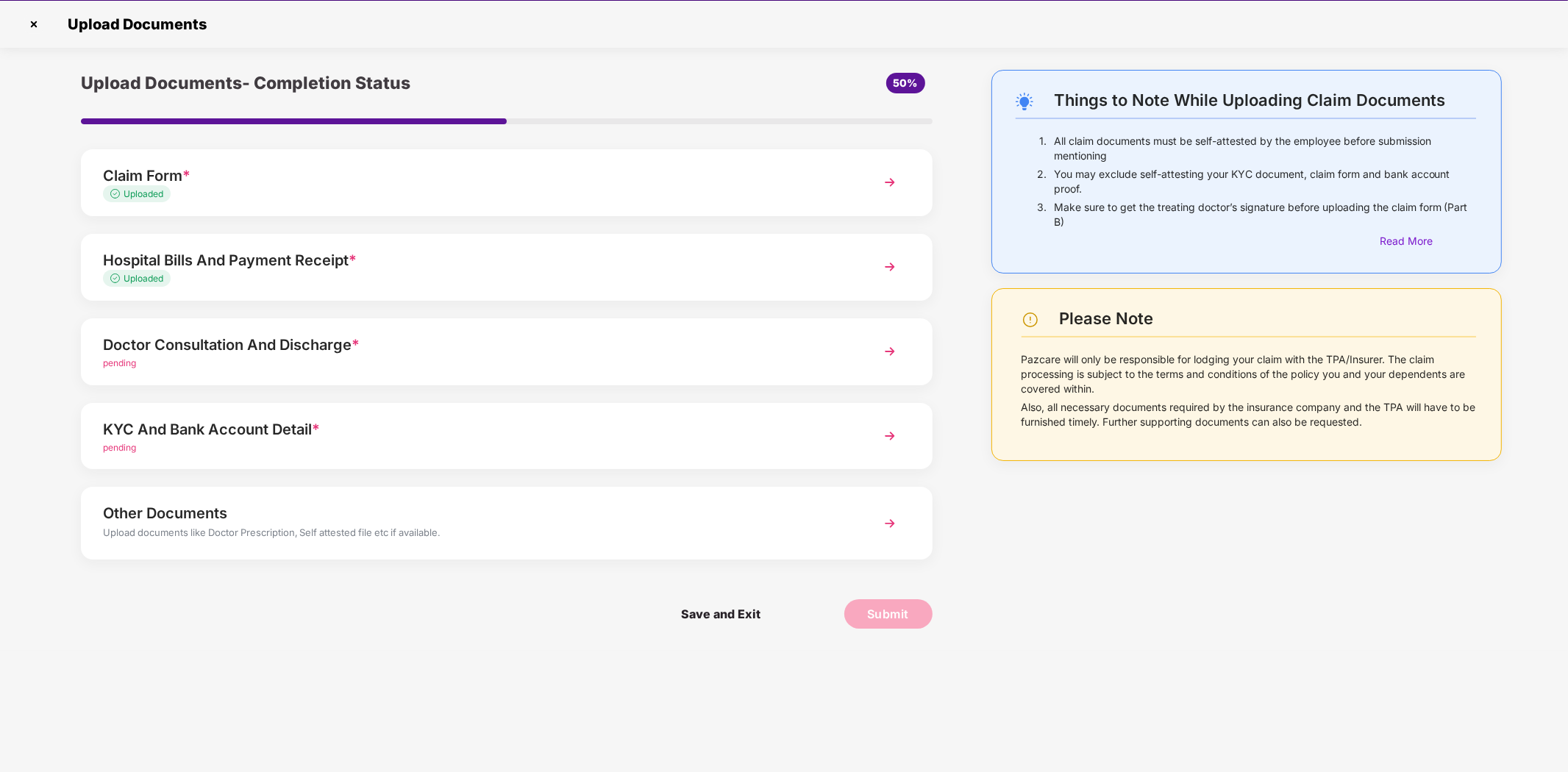
click at [877, 349] on img at bounding box center [889, 351] width 26 height 26
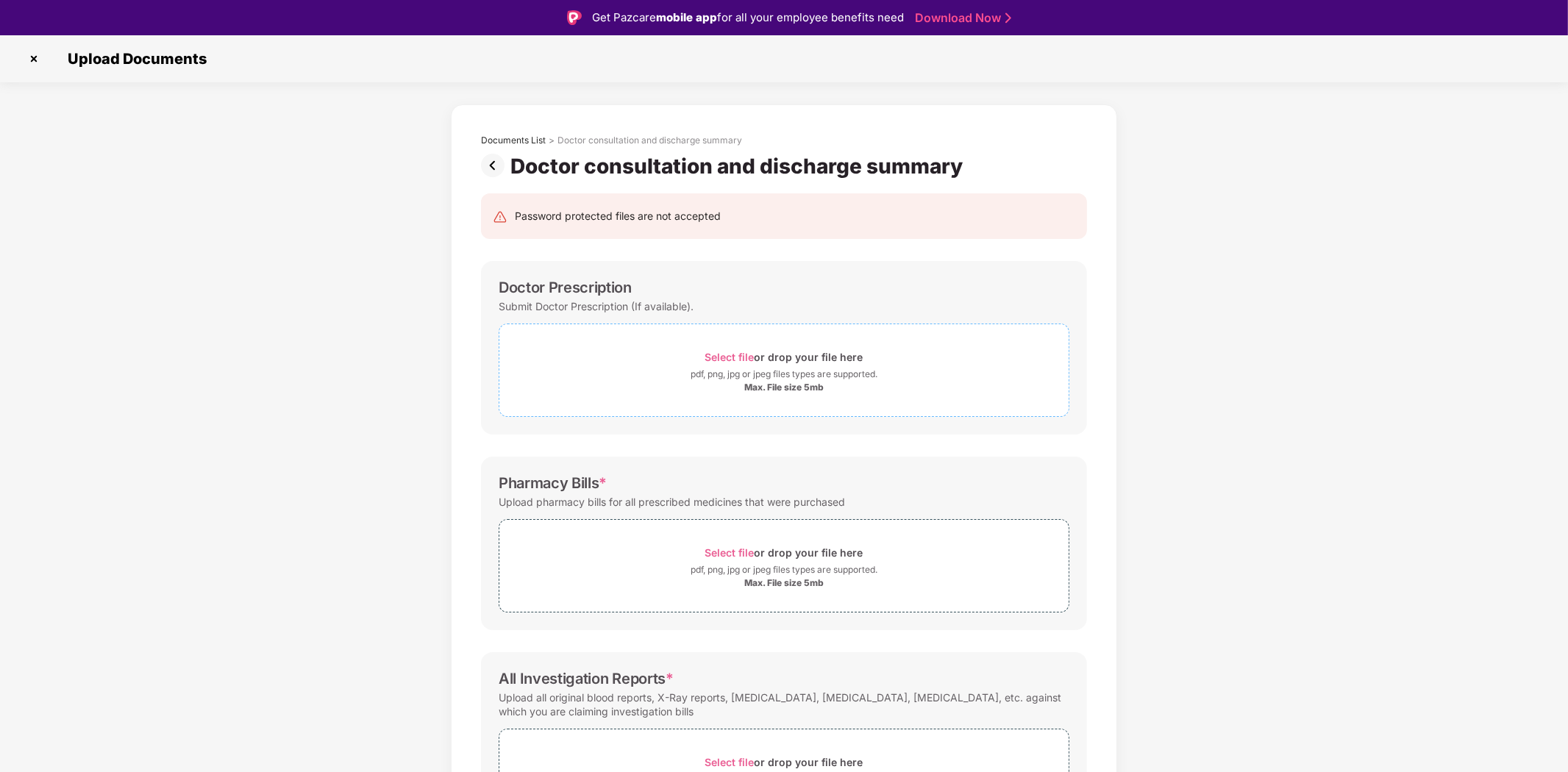
click at [794, 355] on div "Select file or drop your file here" at bounding box center [784, 357] width 158 height 19
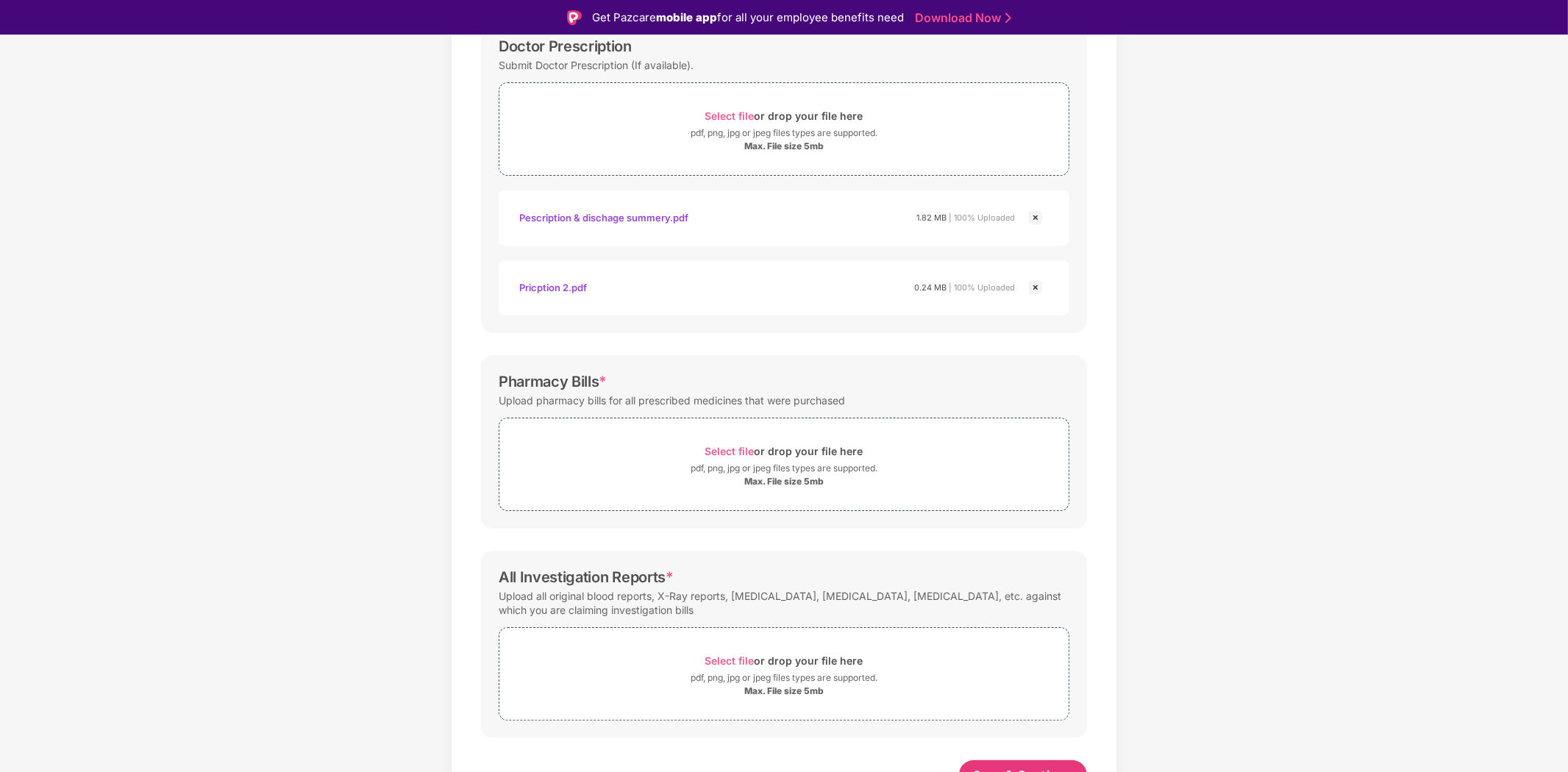
scroll to position [261, 0]
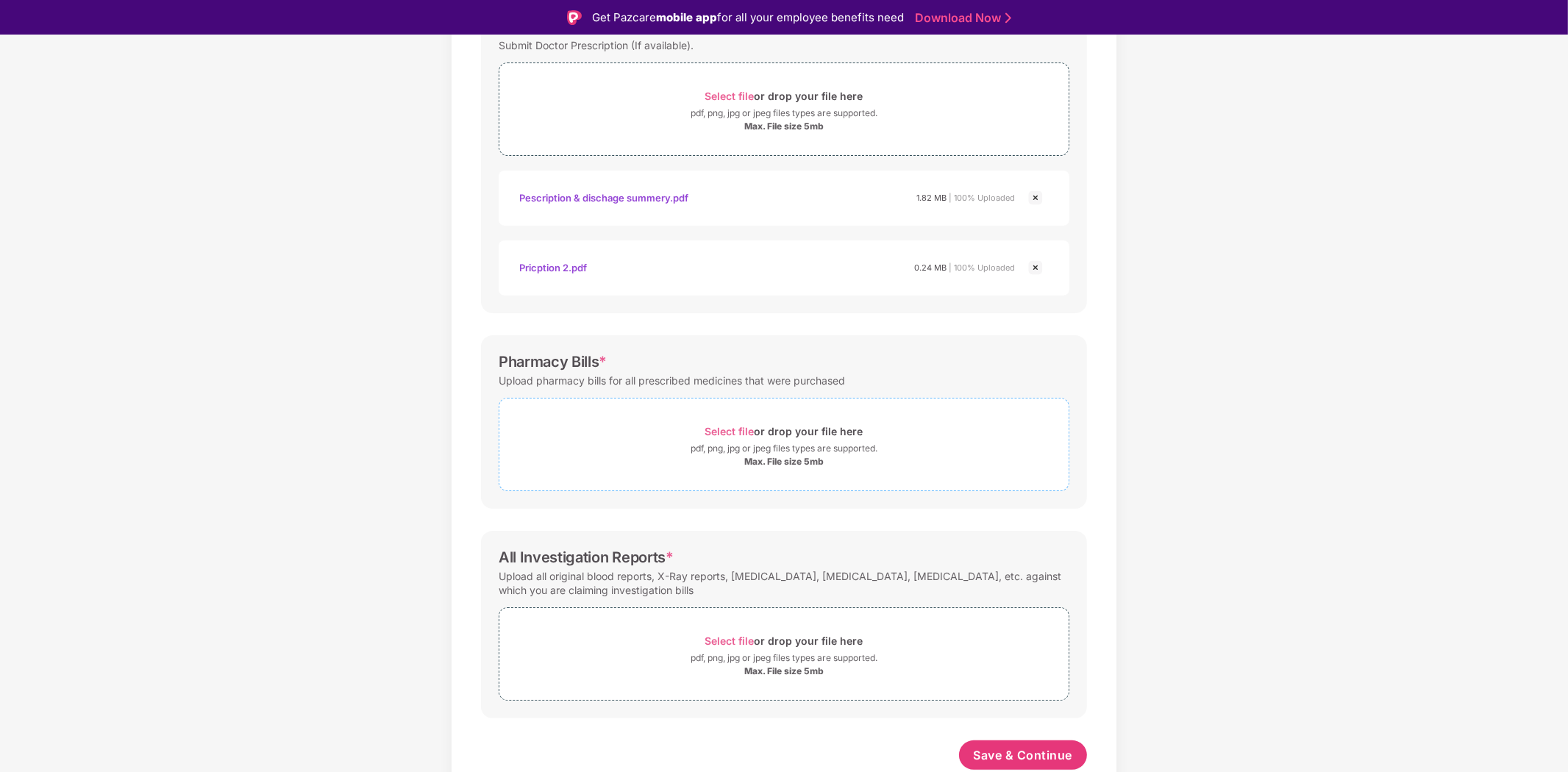
click at [733, 441] on div "pdf, png, jpg or jpeg files types are supported." at bounding box center [784, 448] width 187 height 15
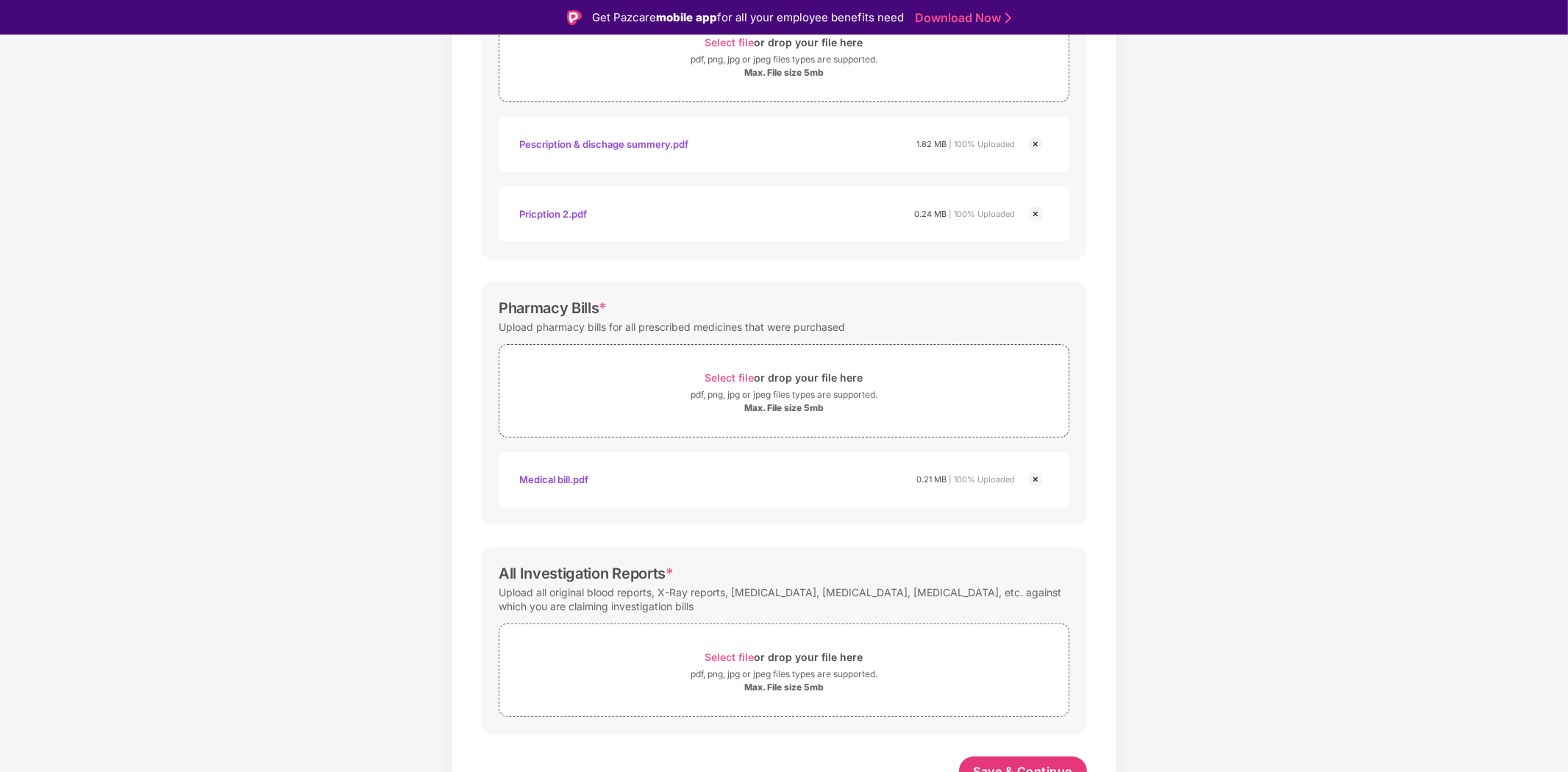
scroll to position [331, 0]
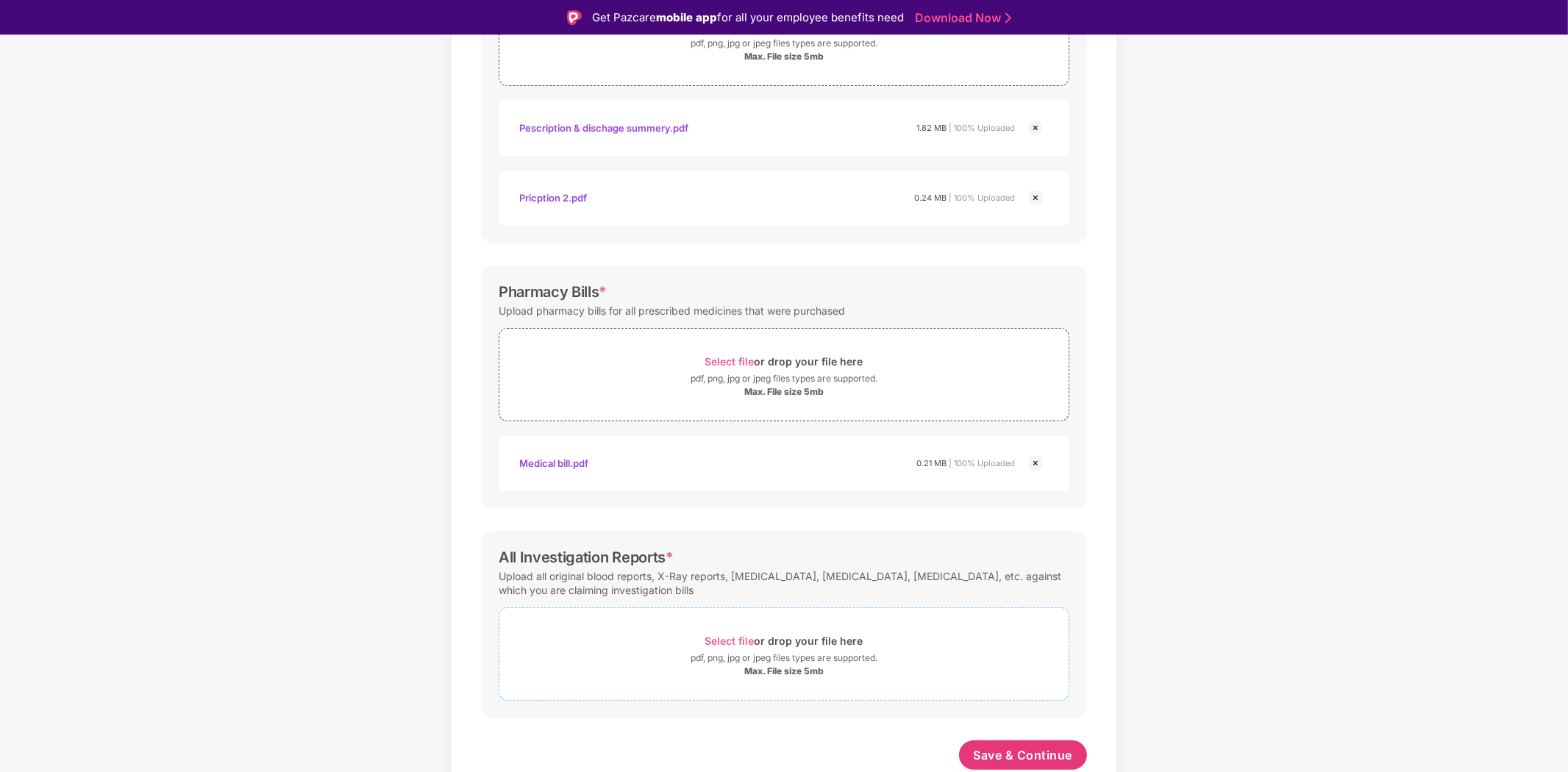
click at [815, 649] on div "Select file or drop your file here" at bounding box center [784, 641] width 158 height 19
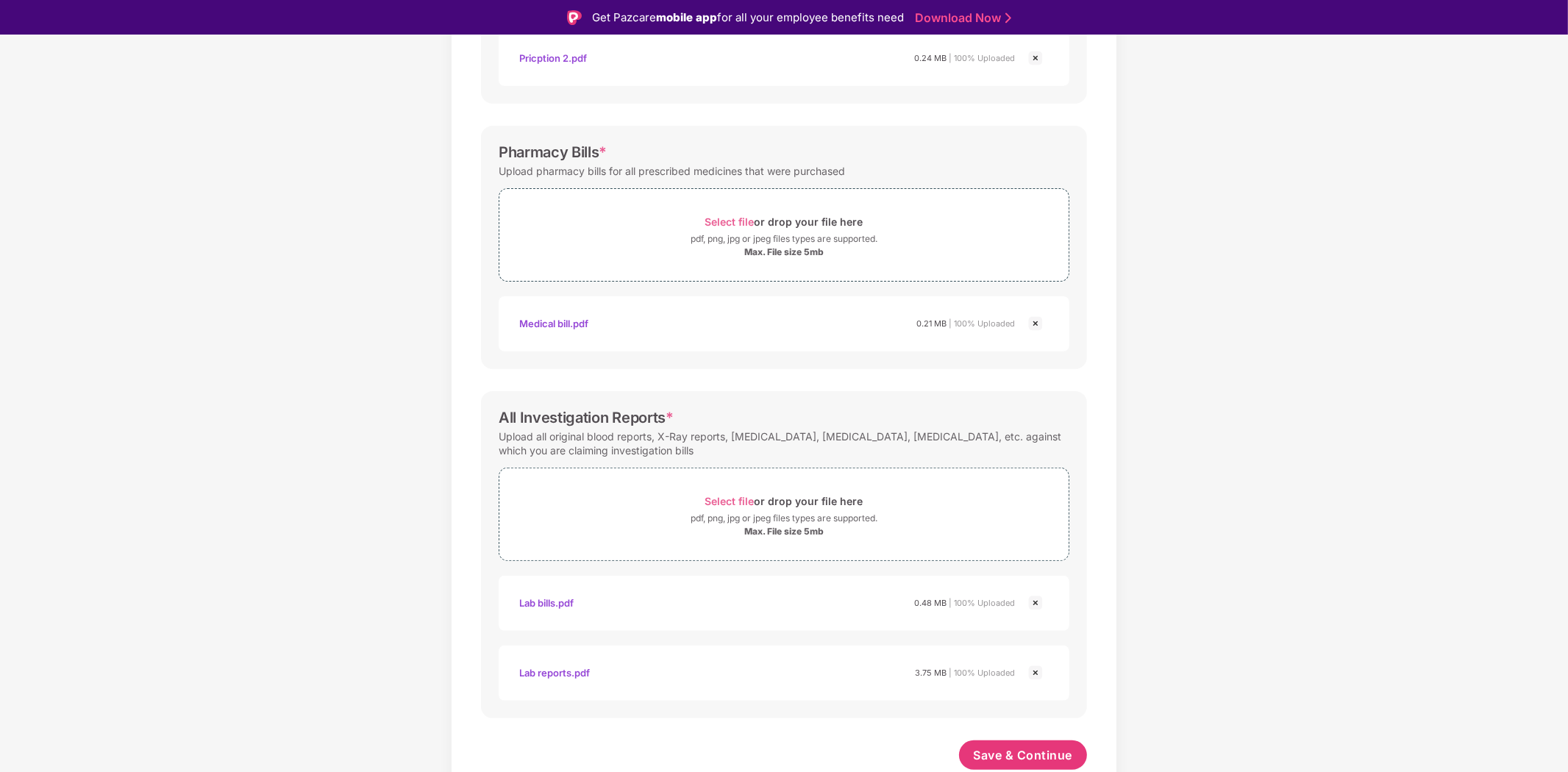
scroll to position [470, 0]
click at [1023, 753] on span "Save & Continue" at bounding box center [1023, 756] width 99 height 16
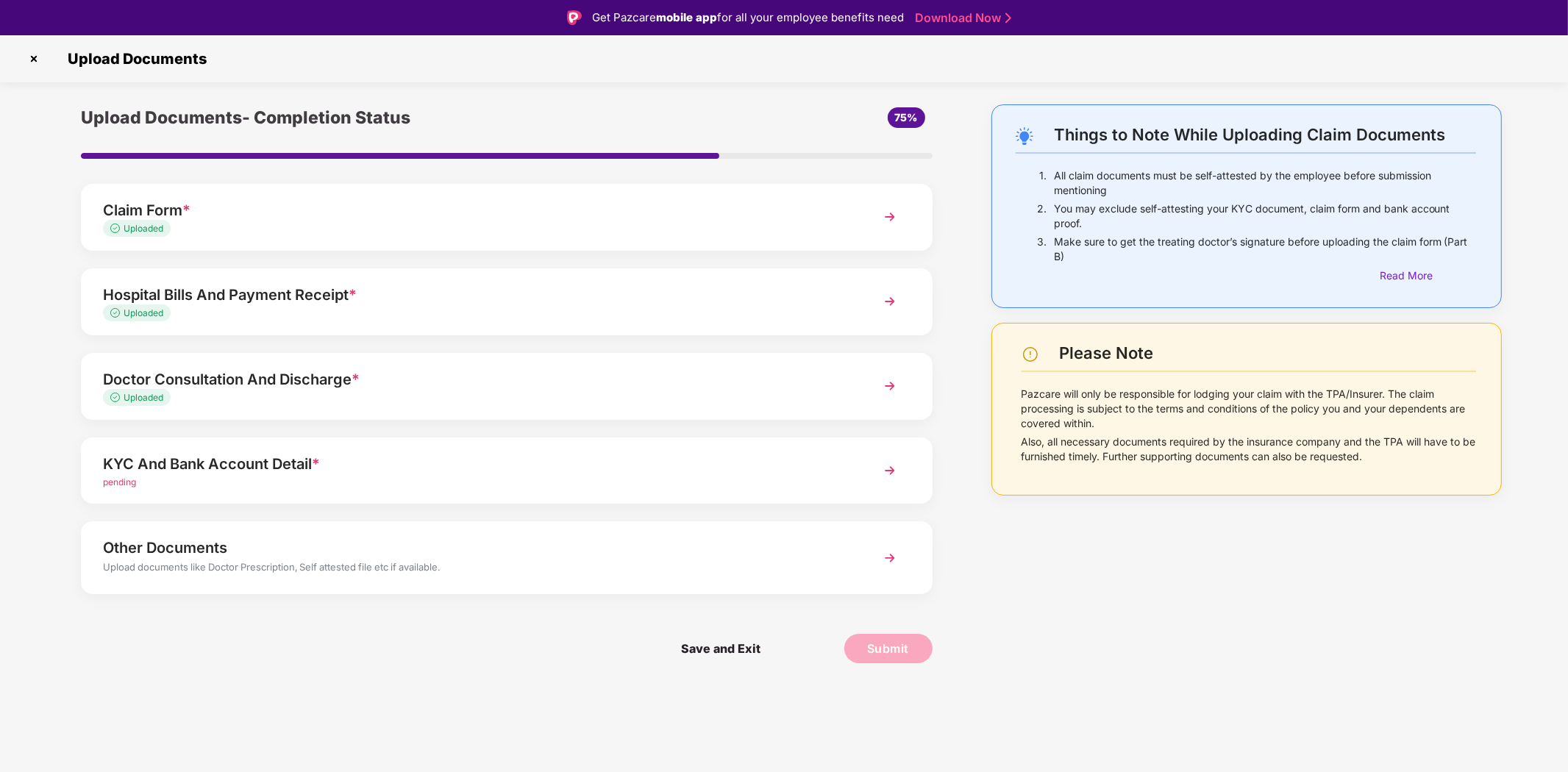
click at [888, 470] on img at bounding box center [889, 470] width 26 height 26
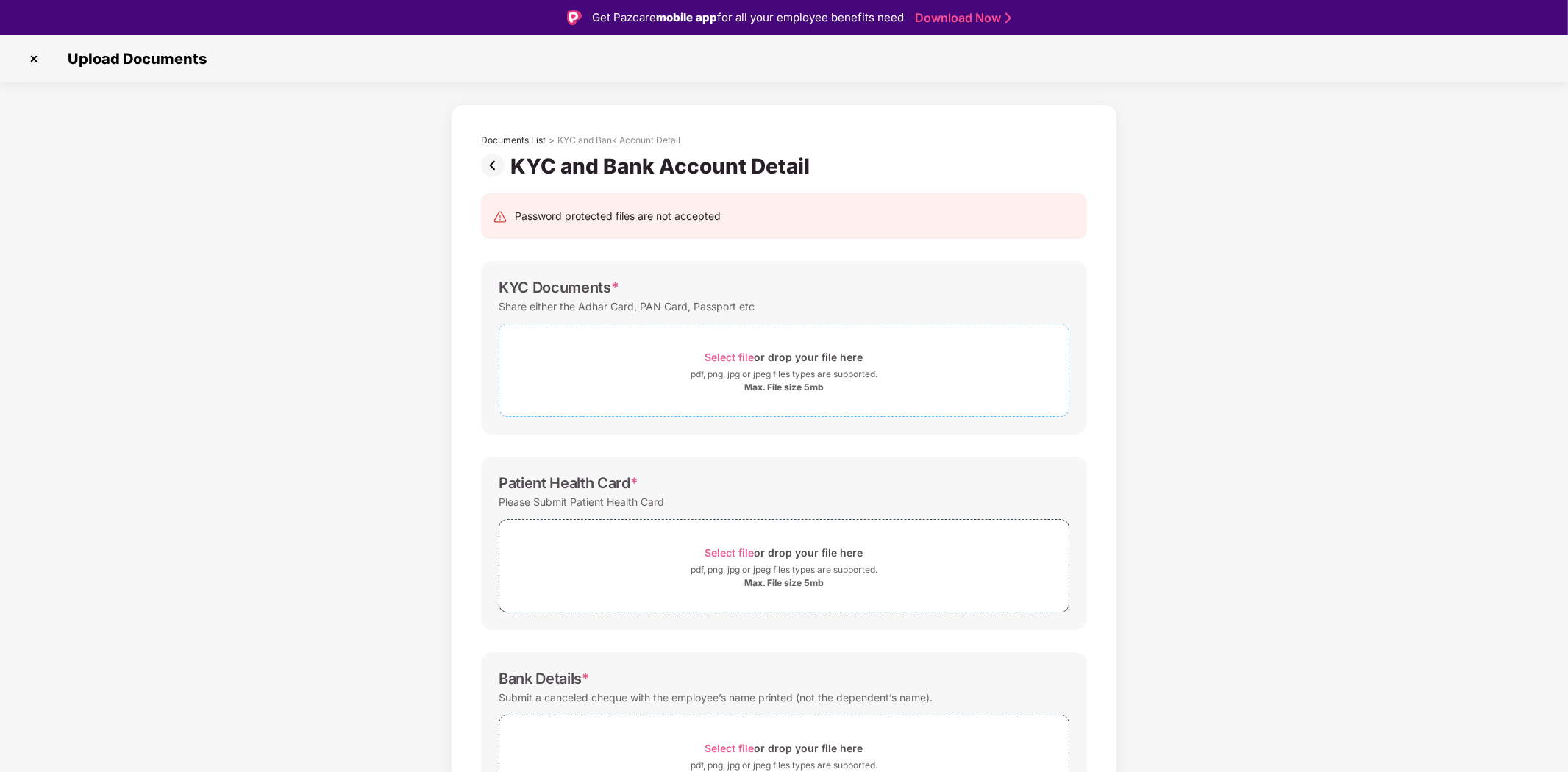
click at [792, 358] on div "Select file or drop your file here" at bounding box center [784, 357] width 158 height 19
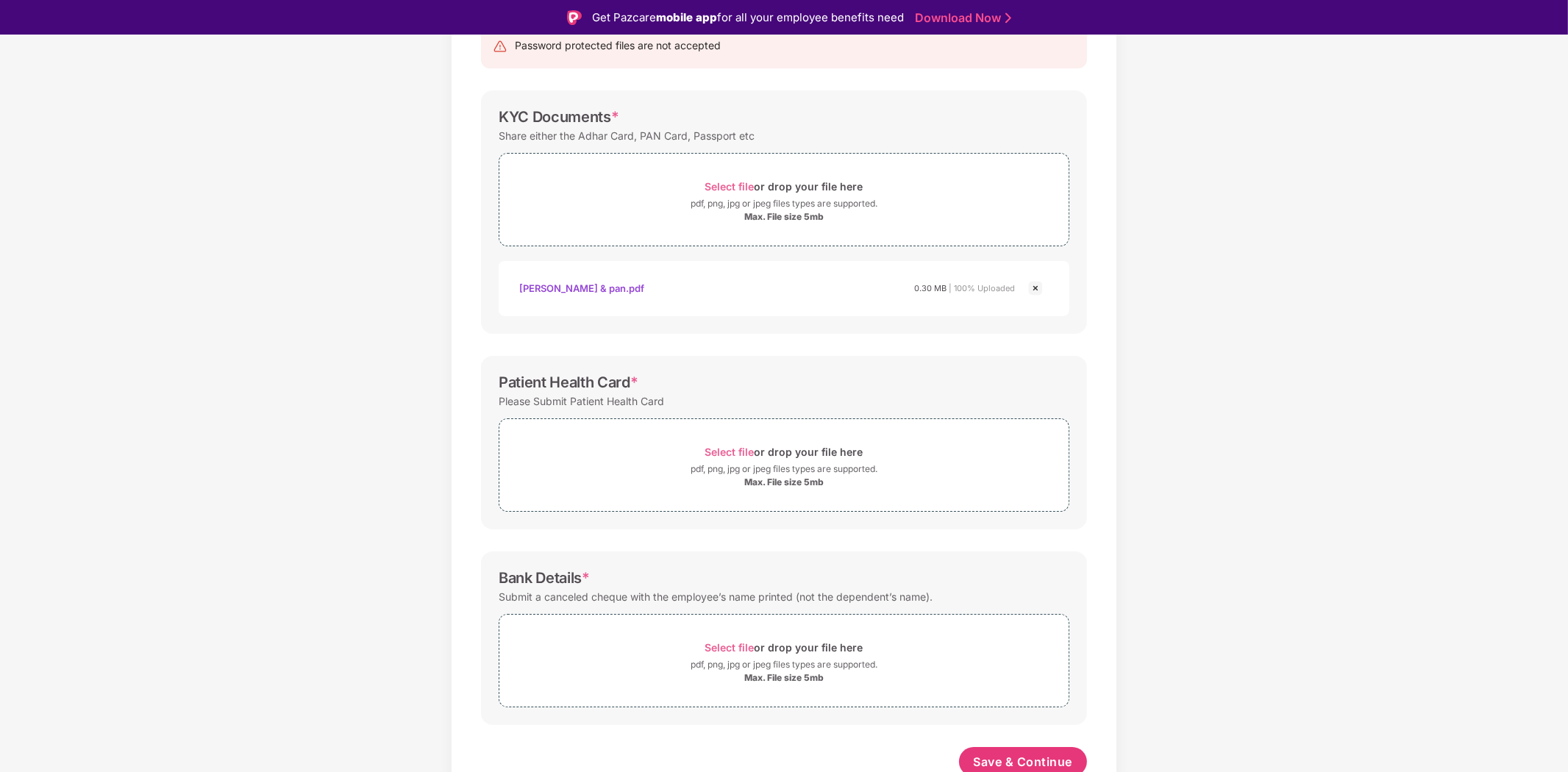
scroll to position [177, 0]
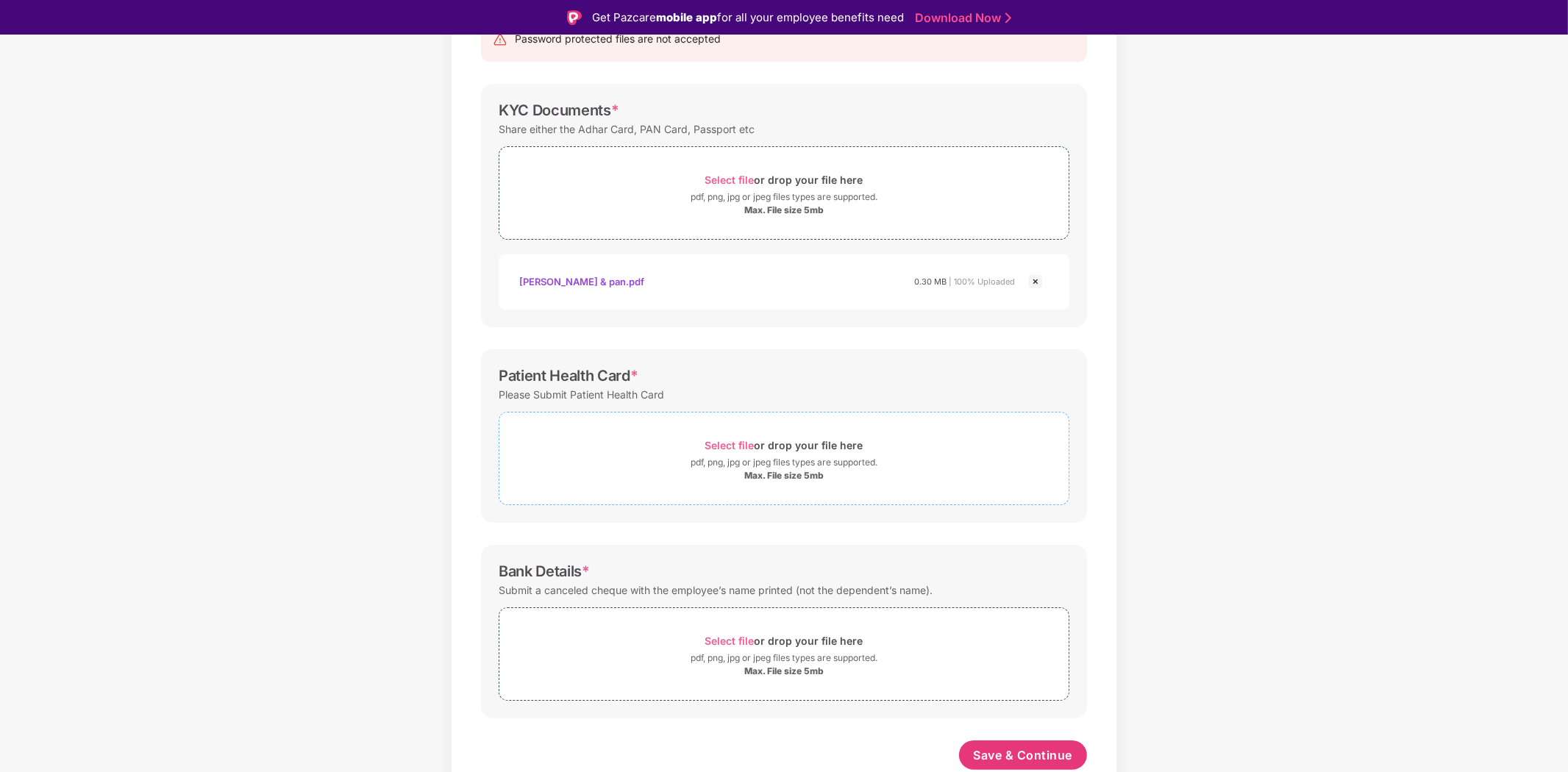
click at [767, 438] on div "Select file or drop your file here" at bounding box center [784, 445] width 158 height 19
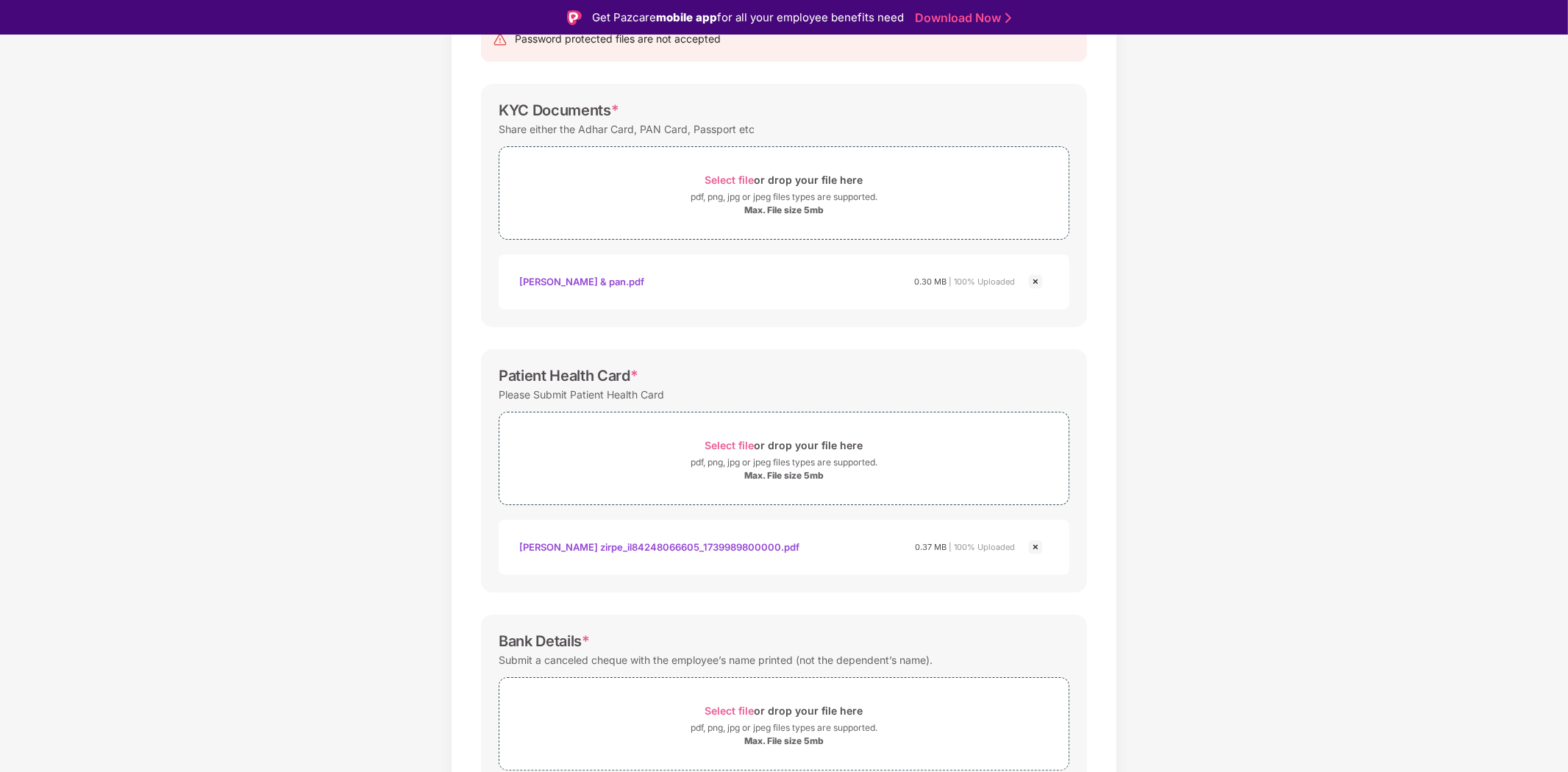
scroll to position [247, 0]
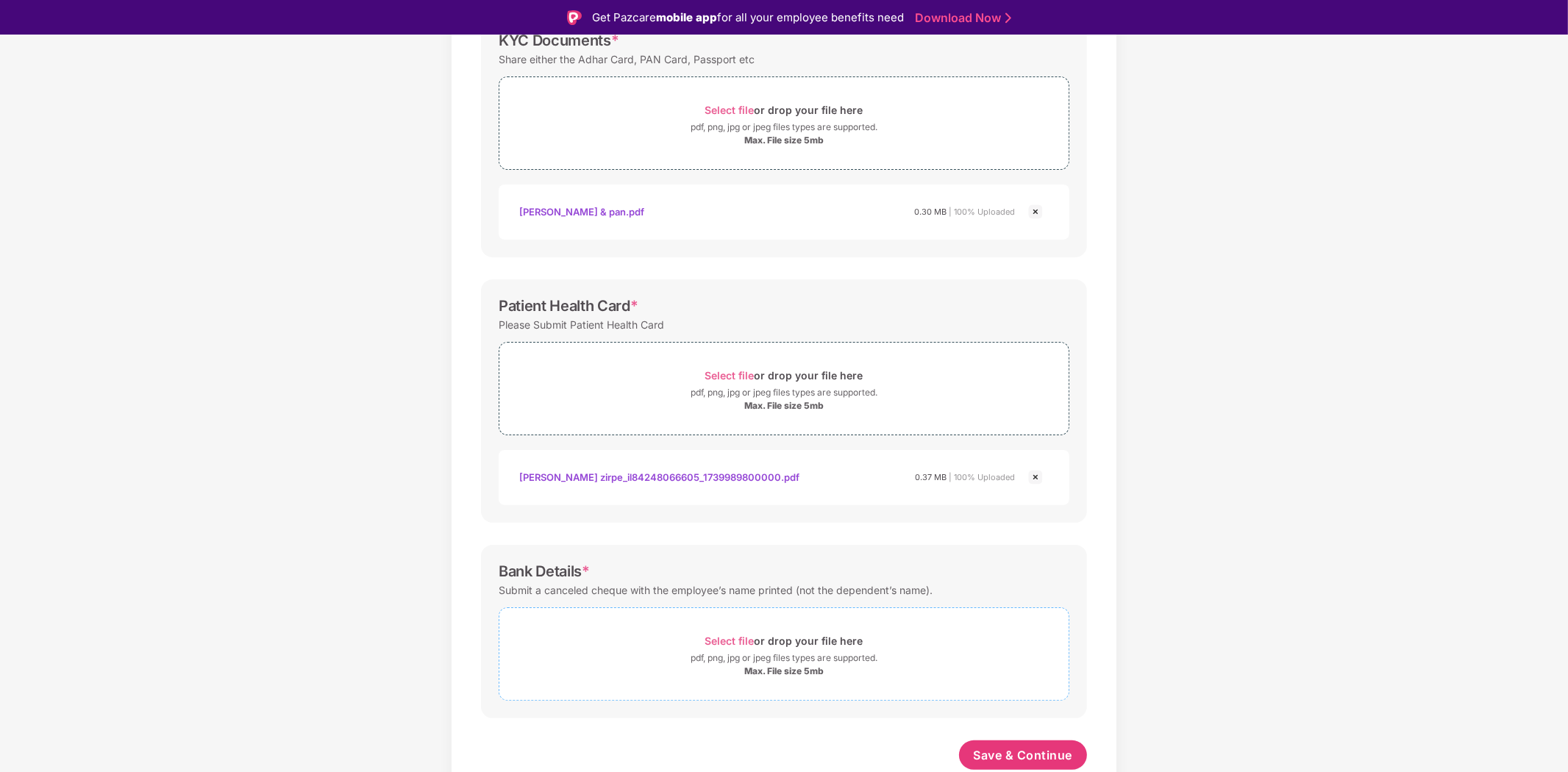
click at [738, 637] on span "Select file" at bounding box center [729, 641] width 49 height 13
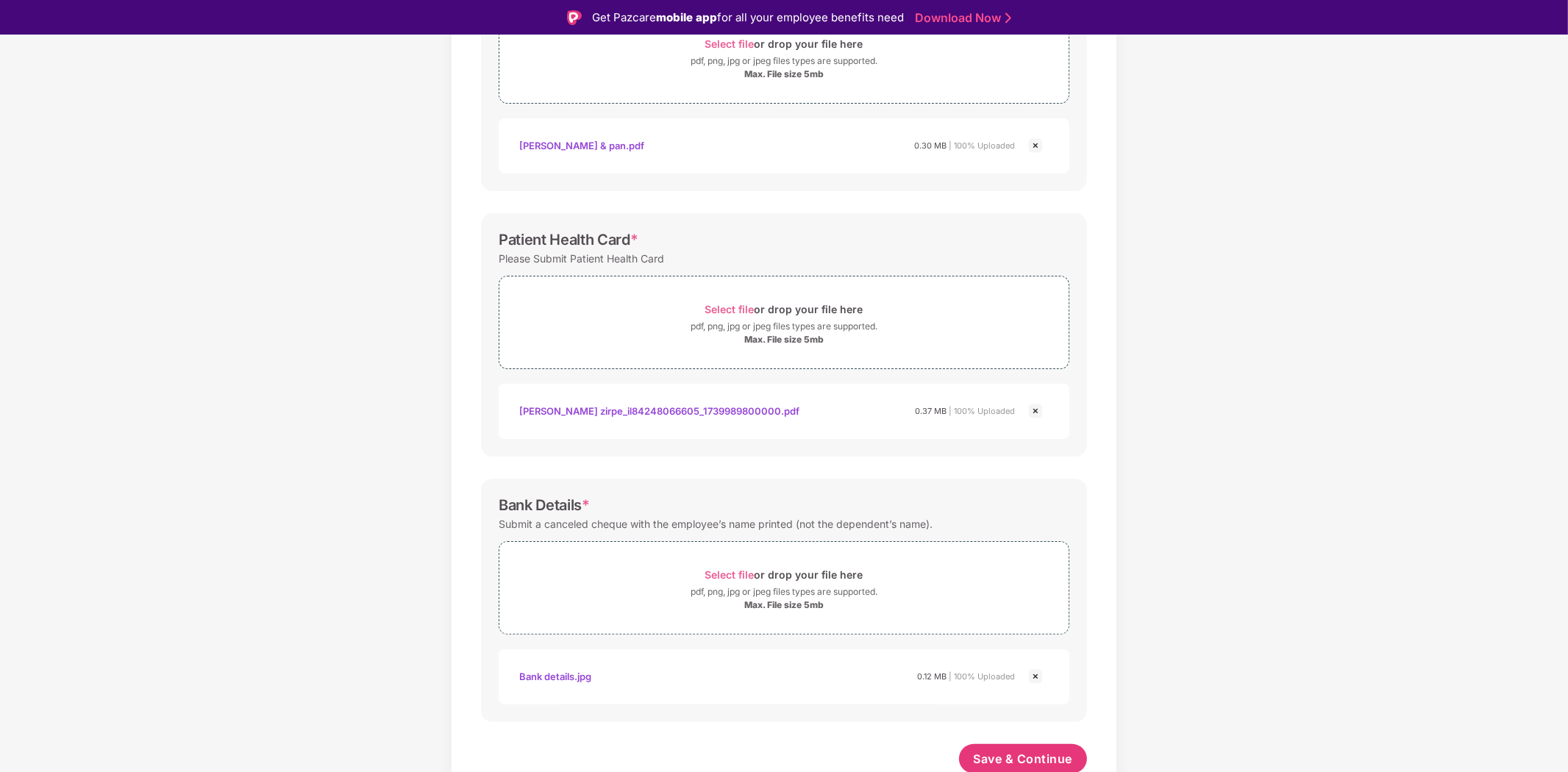
scroll to position [317, 0]
click at [1001, 745] on button "Save & Continue" at bounding box center [1023, 756] width 129 height 29
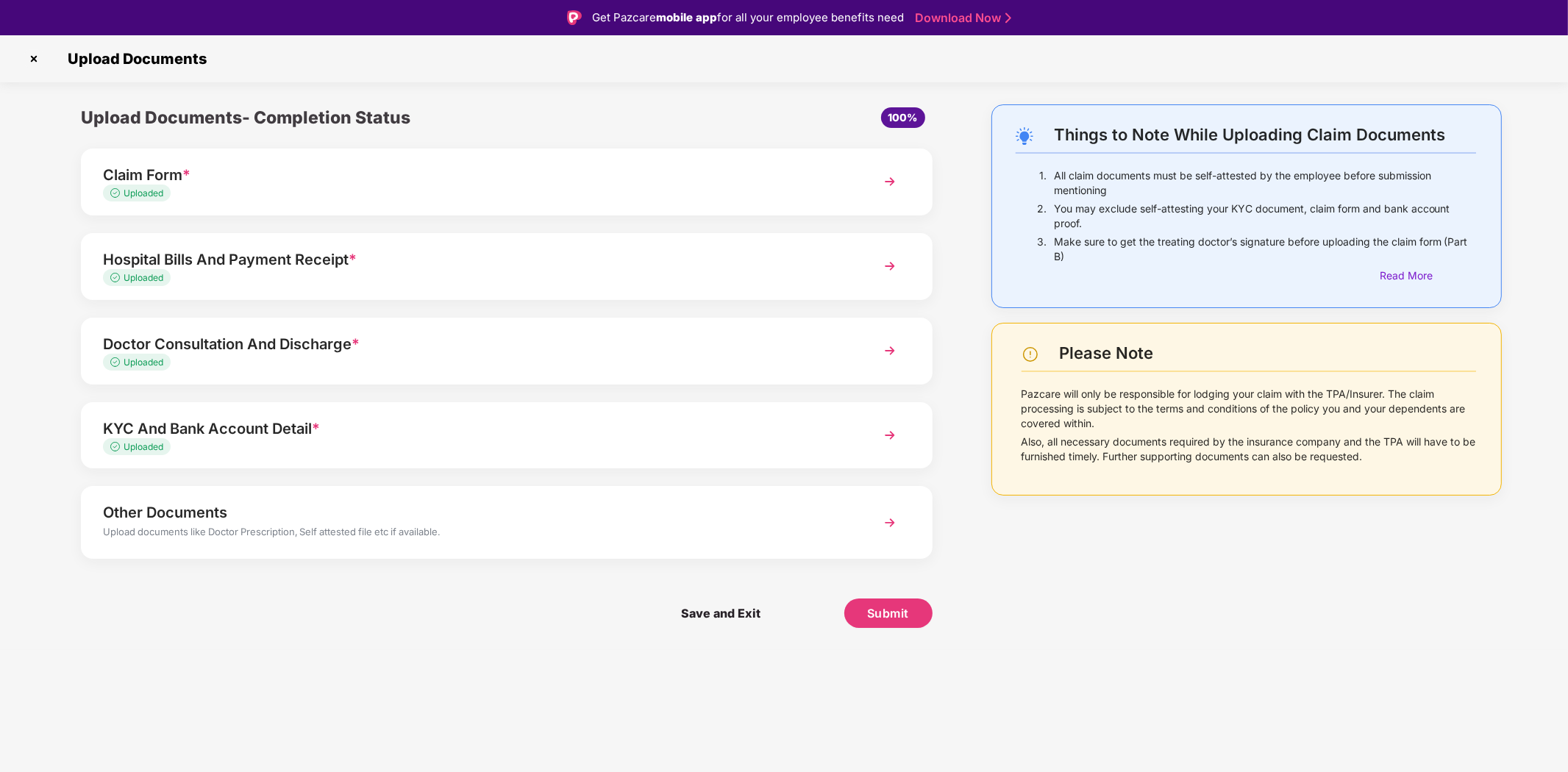
click at [890, 515] on img at bounding box center [889, 523] width 26 height 26
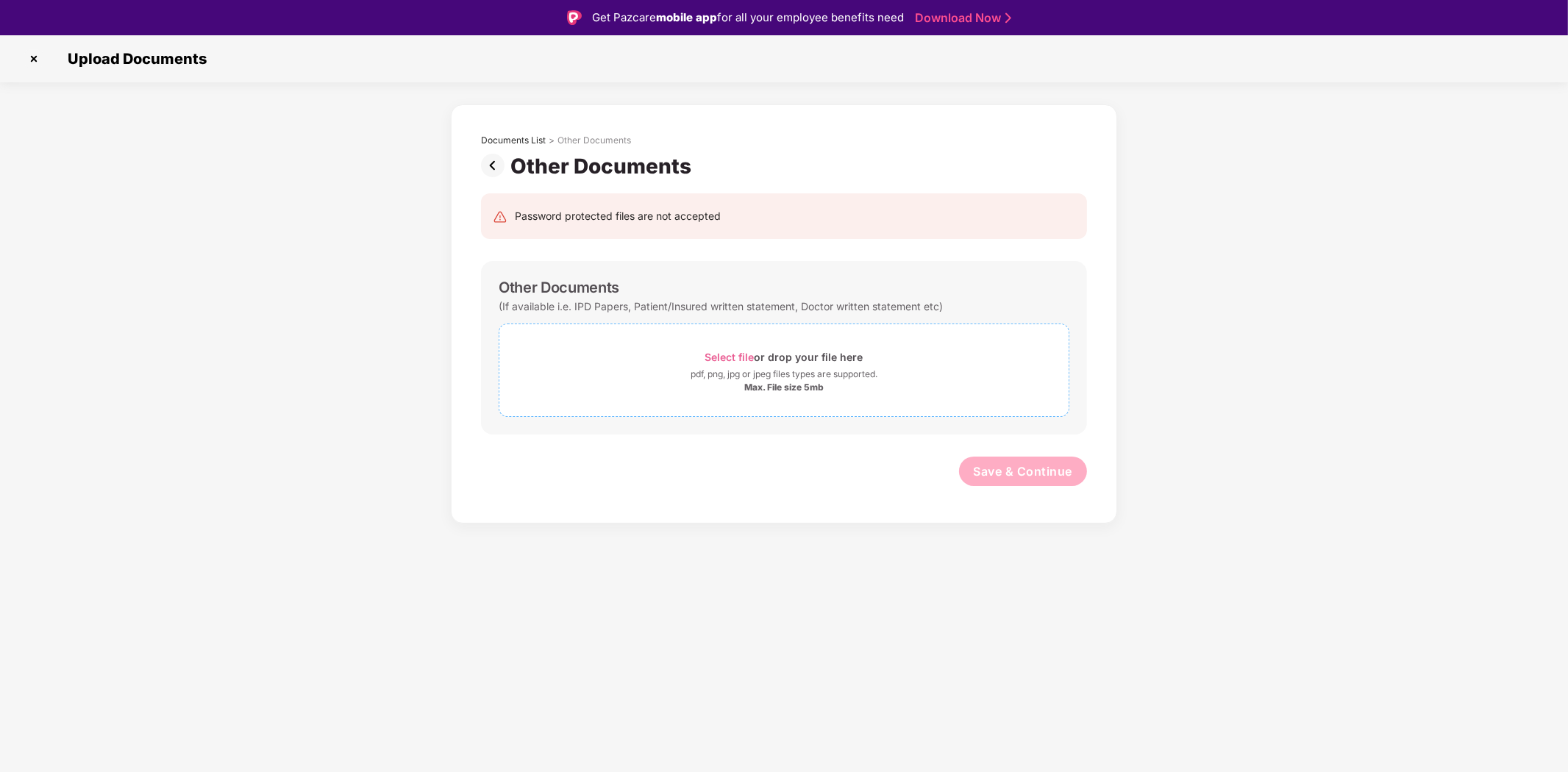
click at [736, 351] on span "Select file" at bounding box center [729, 357] width 49 height 13
click at [820, 356] on div "Select file or drop your file here" at bounding box center [784, 357] width 158 height 19
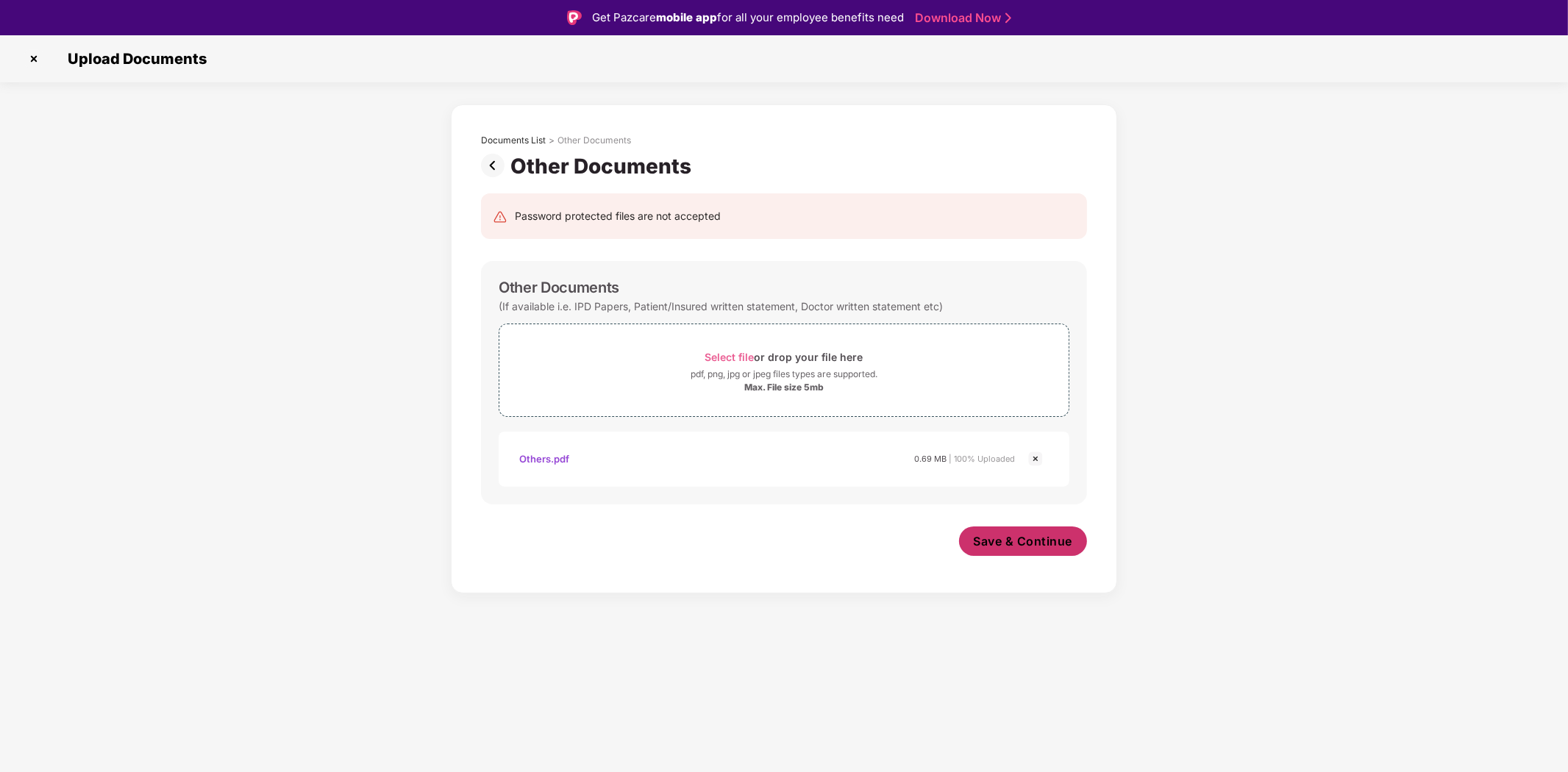
click at [1030, 542] on span "Save & Continue" at bounding box center [1023, 541] width 99 height 16
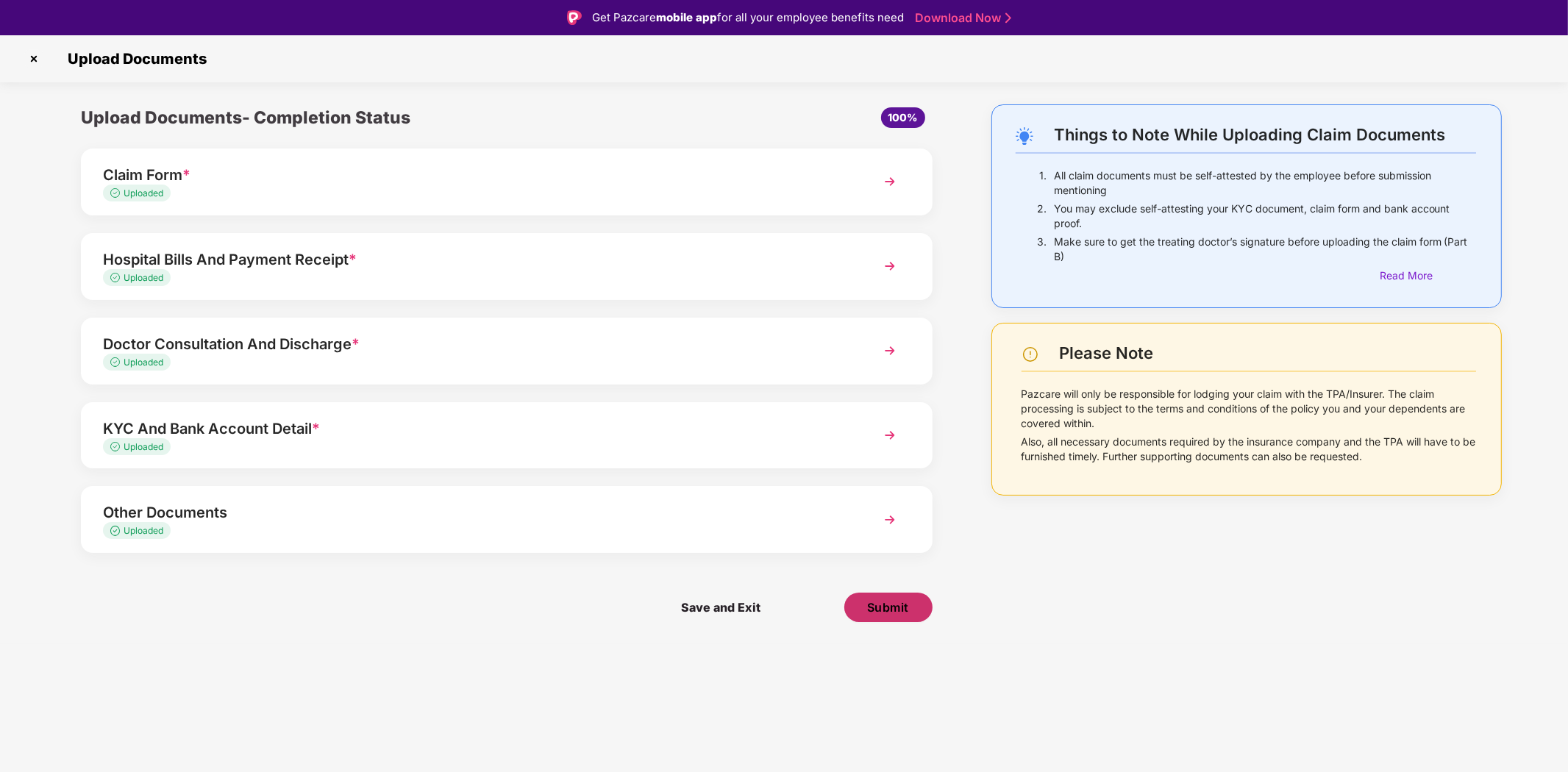
click at [887, 607] on span "Submit" at bounding box center [887, 607] width 42 height 16
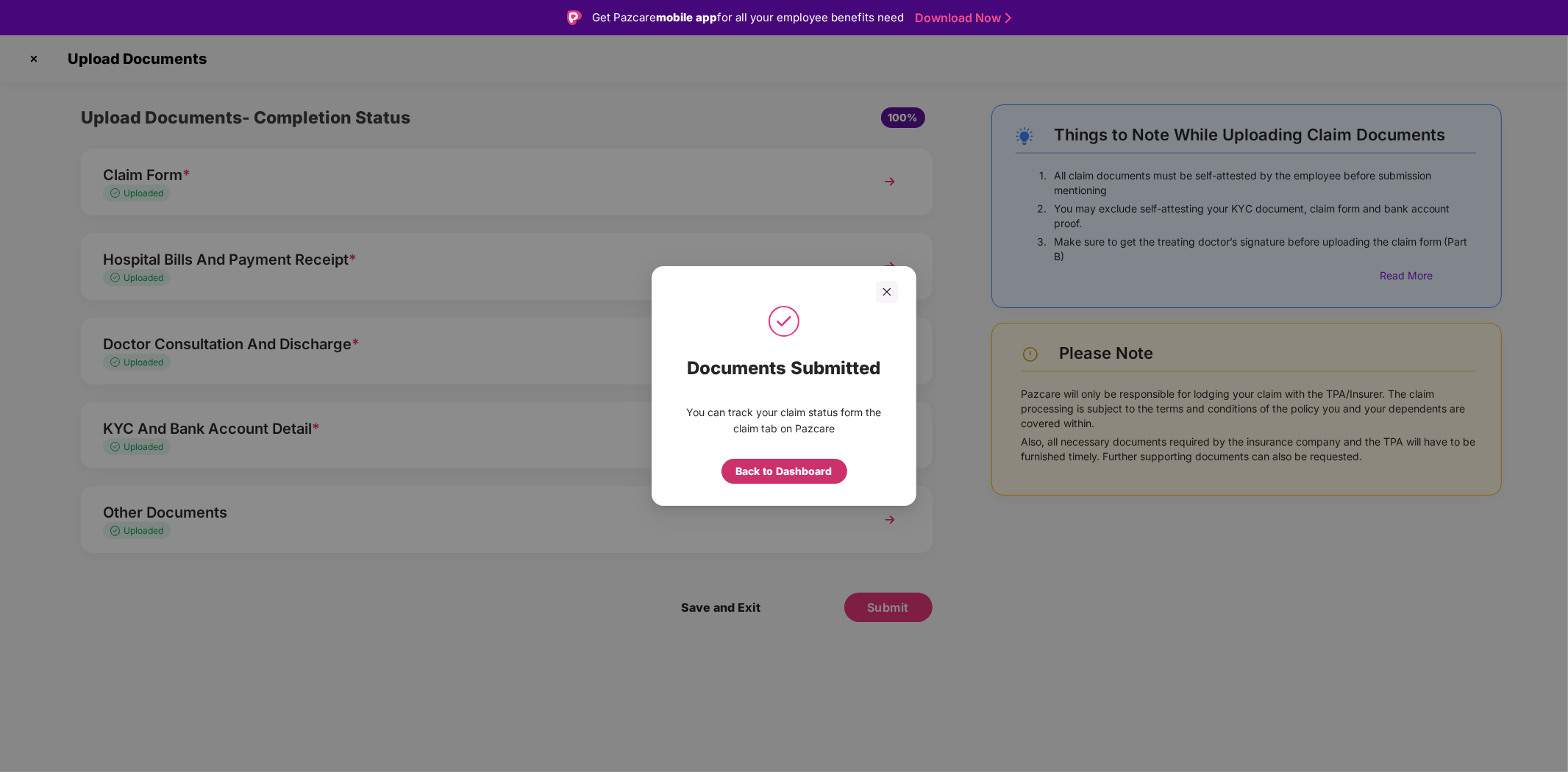
click at [812, 473] on div "Back to Dashboard" at bounding box center [784, 471] width 96 height 16
